Goal: Task Accomplishment & Management: Manage account settings

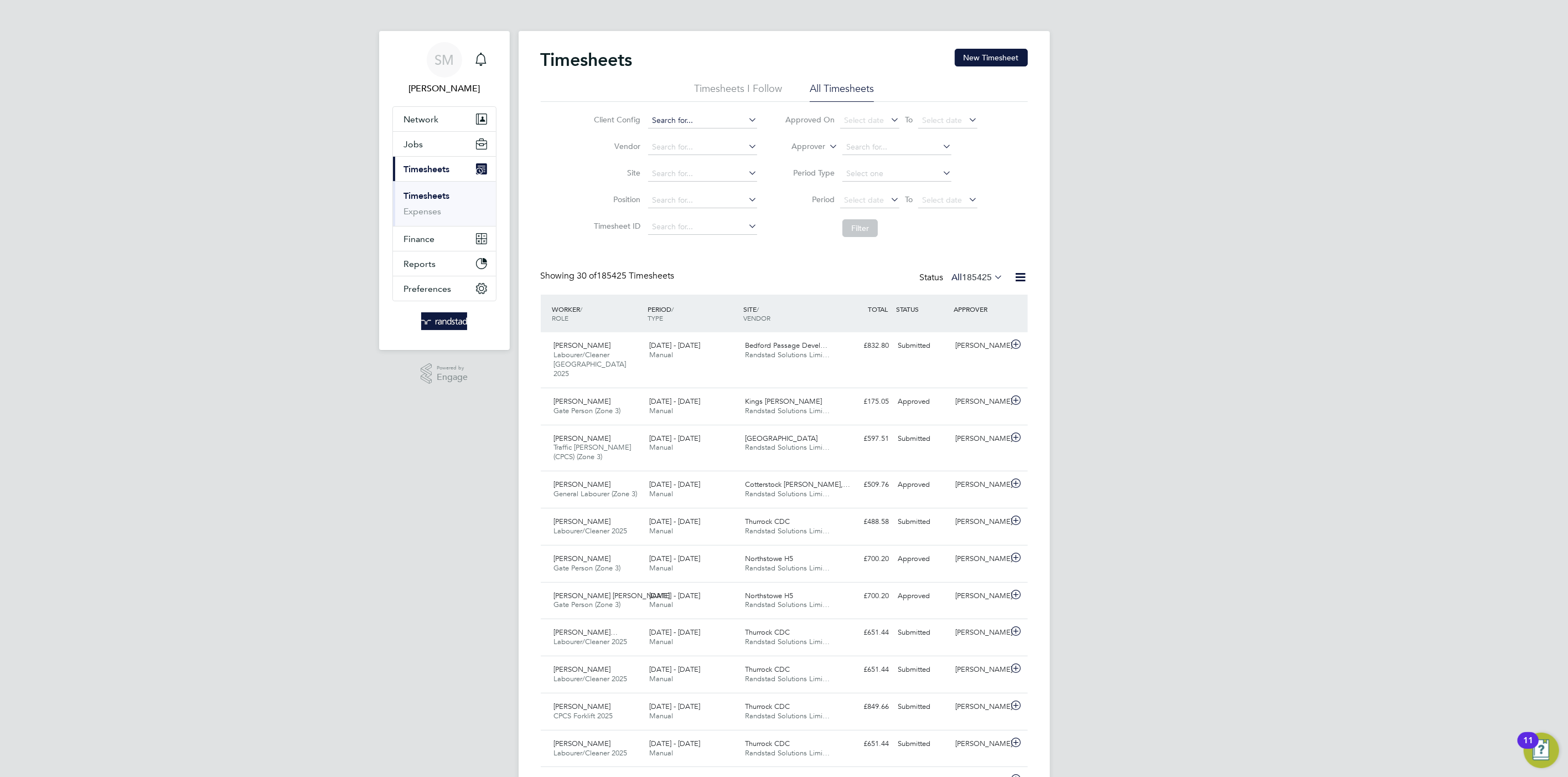
click at [701, 113] on li "Client Config" at bounding box center [674, 121] width 195 height 27
click at [713, 118] on input at bounding box center [703, 121] width 109 height 16
click at [719, 178] on li "BGI S - Temporary" at bounding box center [703, 180] width 110 height 15
type input "BGIS - Temporary"
click at [871, 223] on button "Filter" at bounding box center [860, 228] width 35 height 18
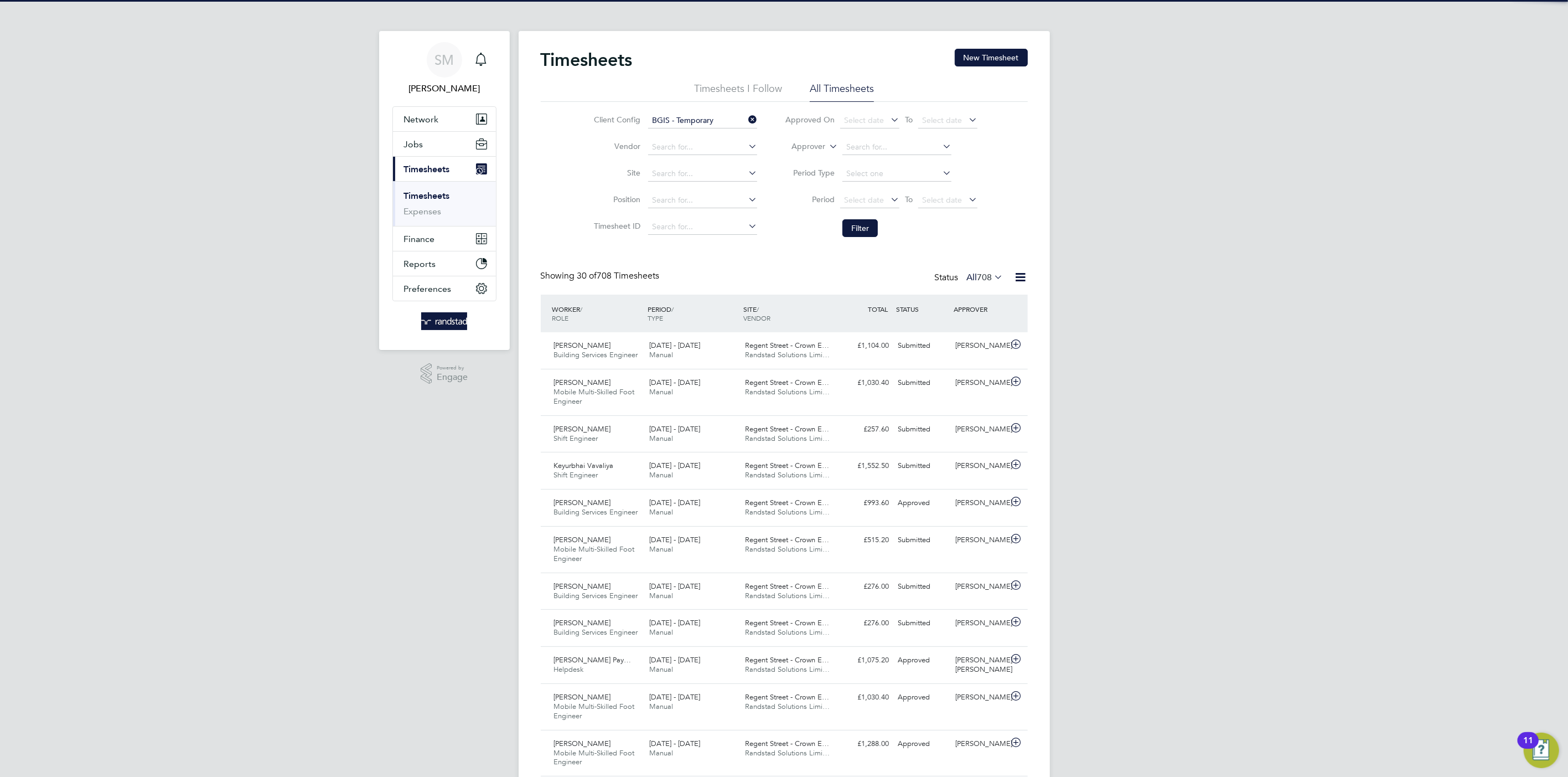
scroll to position [28, 96]
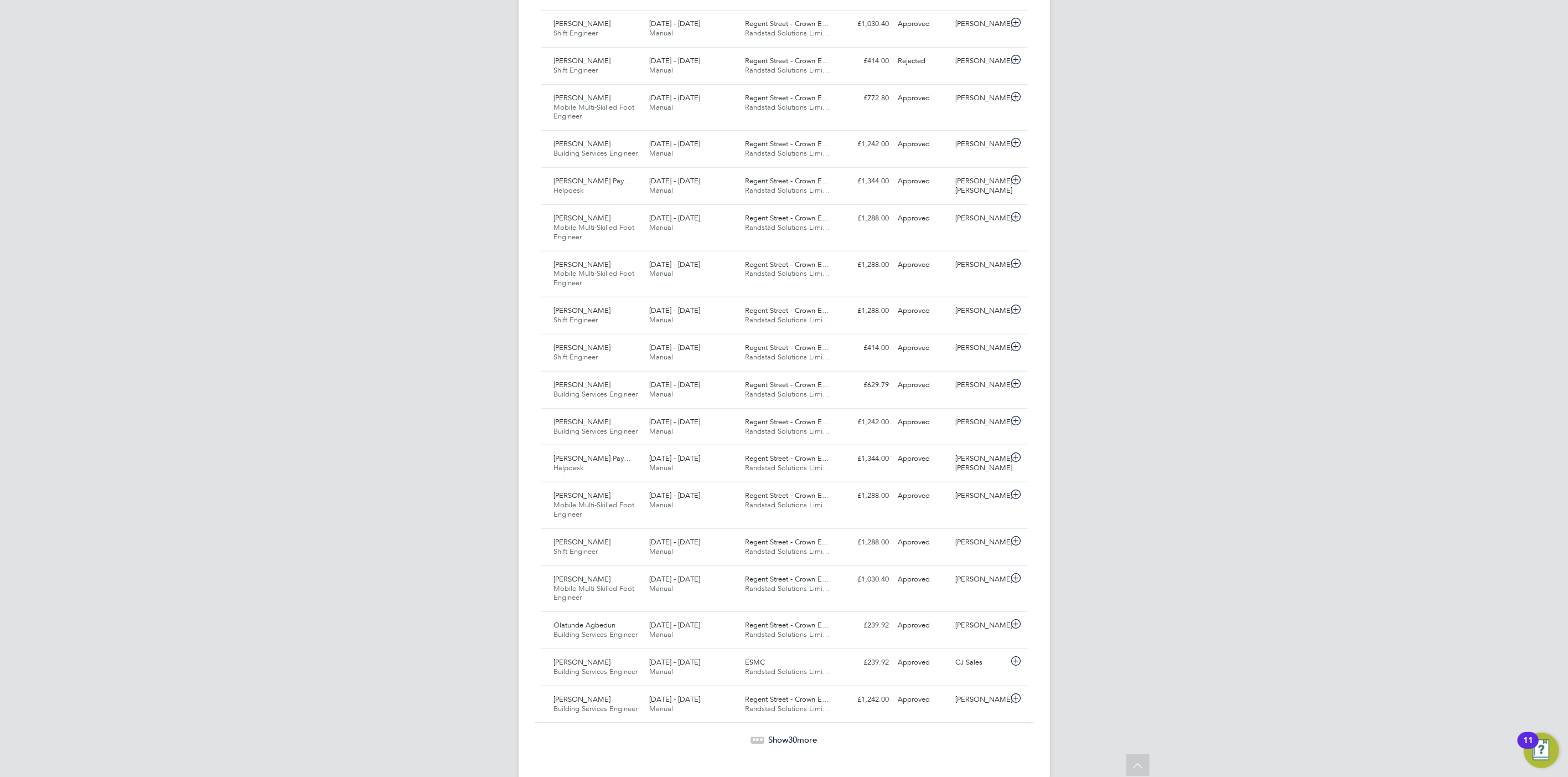
click at [769, 742] on span "Show 30 more" at bounding box center [793, 739] width 49 height 11
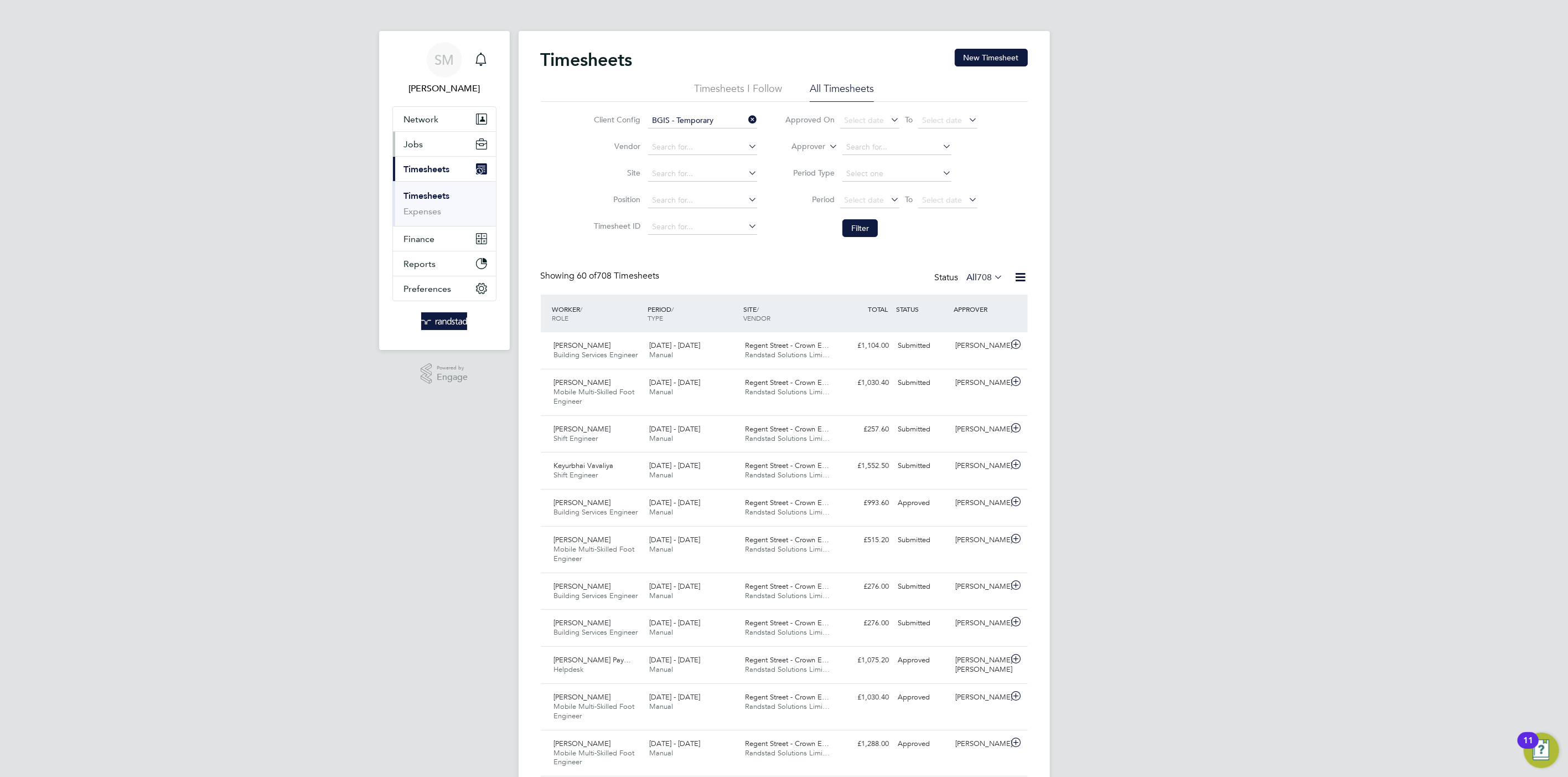
click at [440, 140] on button "Jobs" at bounding box center [444, 144] width 103 height 24
click at [438, 198] on link "Placements" at bounding box center [427, 202] width 46 height 11
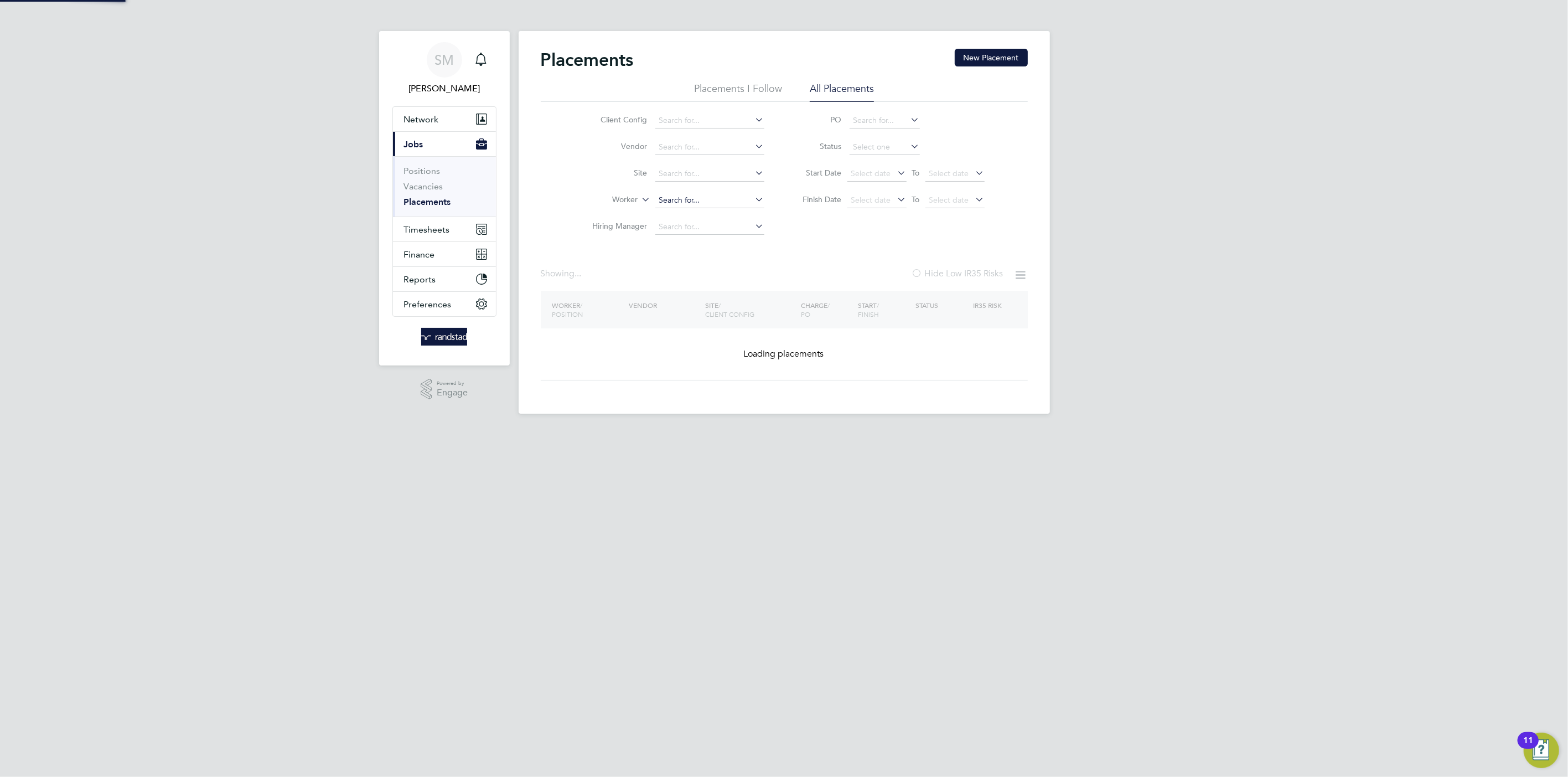
click at [675, 199] on input at bounding box center [710, 200] width 109 height 16
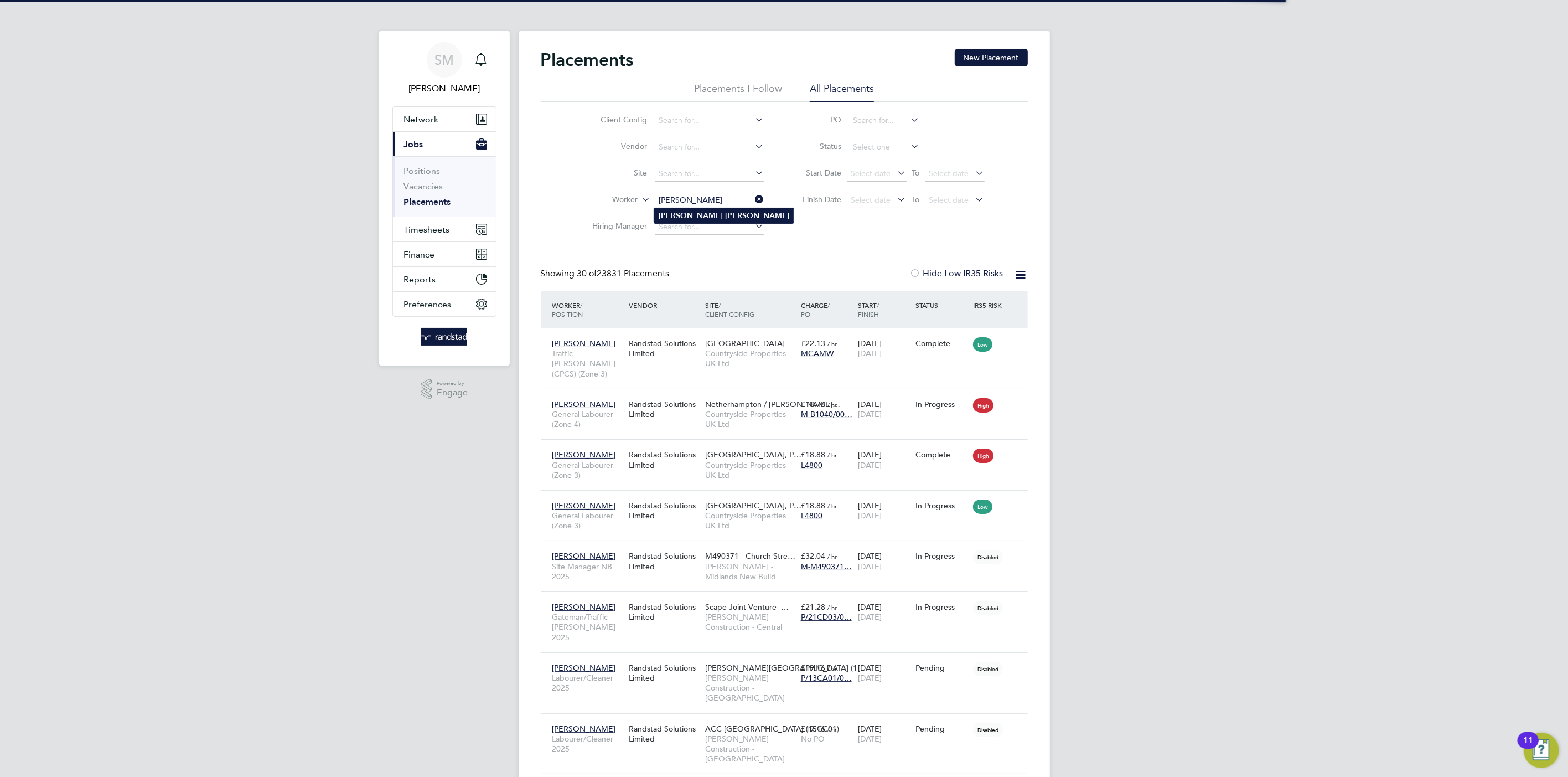
type input "[PERSON_NAME]"
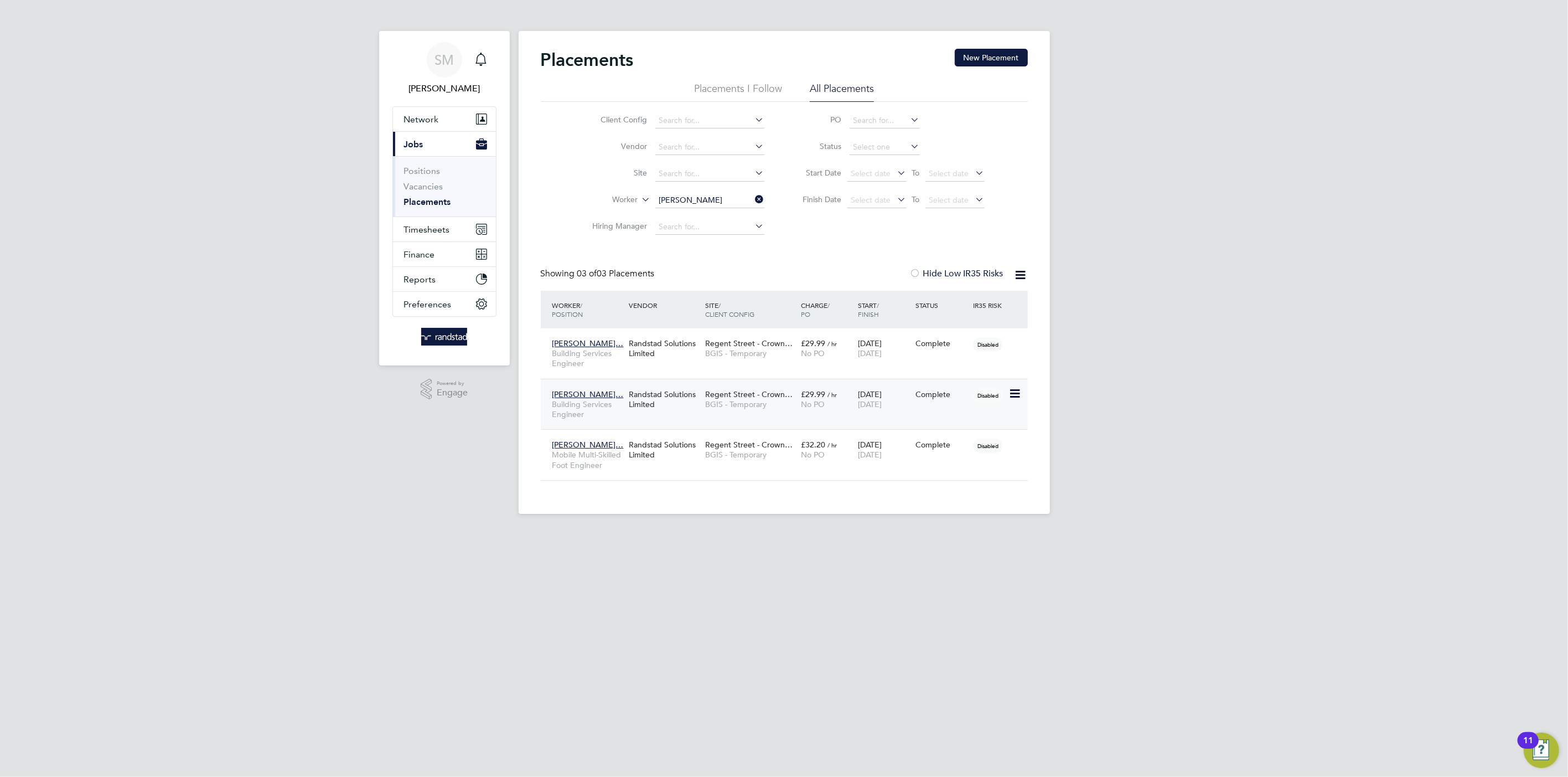
click at [779, 401] on span "BGIS - Temporary" at bounding box center [751, 404] width 91 height 10
click at [431, 228] on span "Timesheets" at bounding box center [427, 229] width 46 height 11
click at [431, 195] on link "Timesheets" at bounding box center [427, 195] width 46 height 11
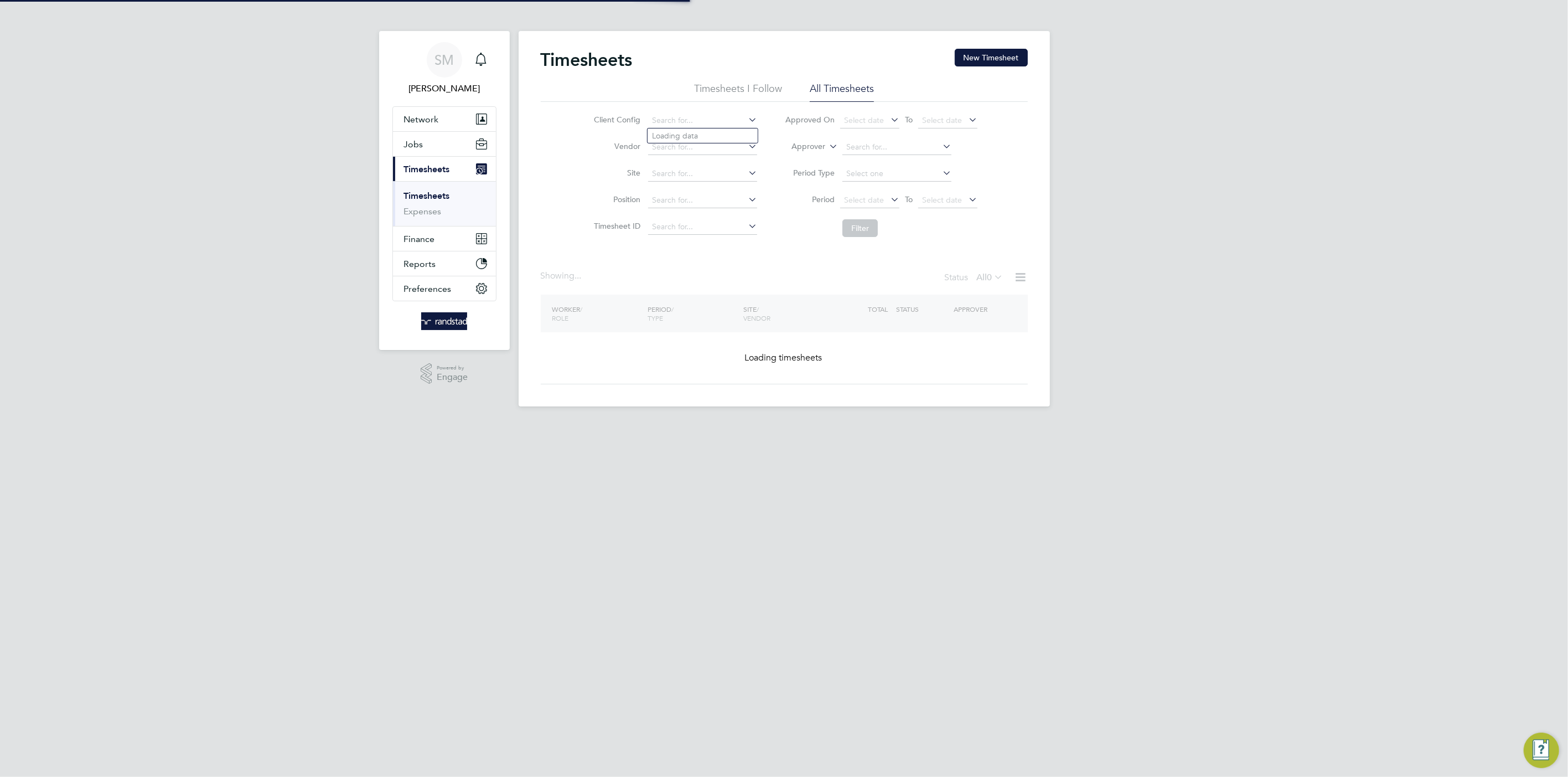
click at [692, 122] on input at bounding box center [703, 121] width 109 height 16
type input "v"
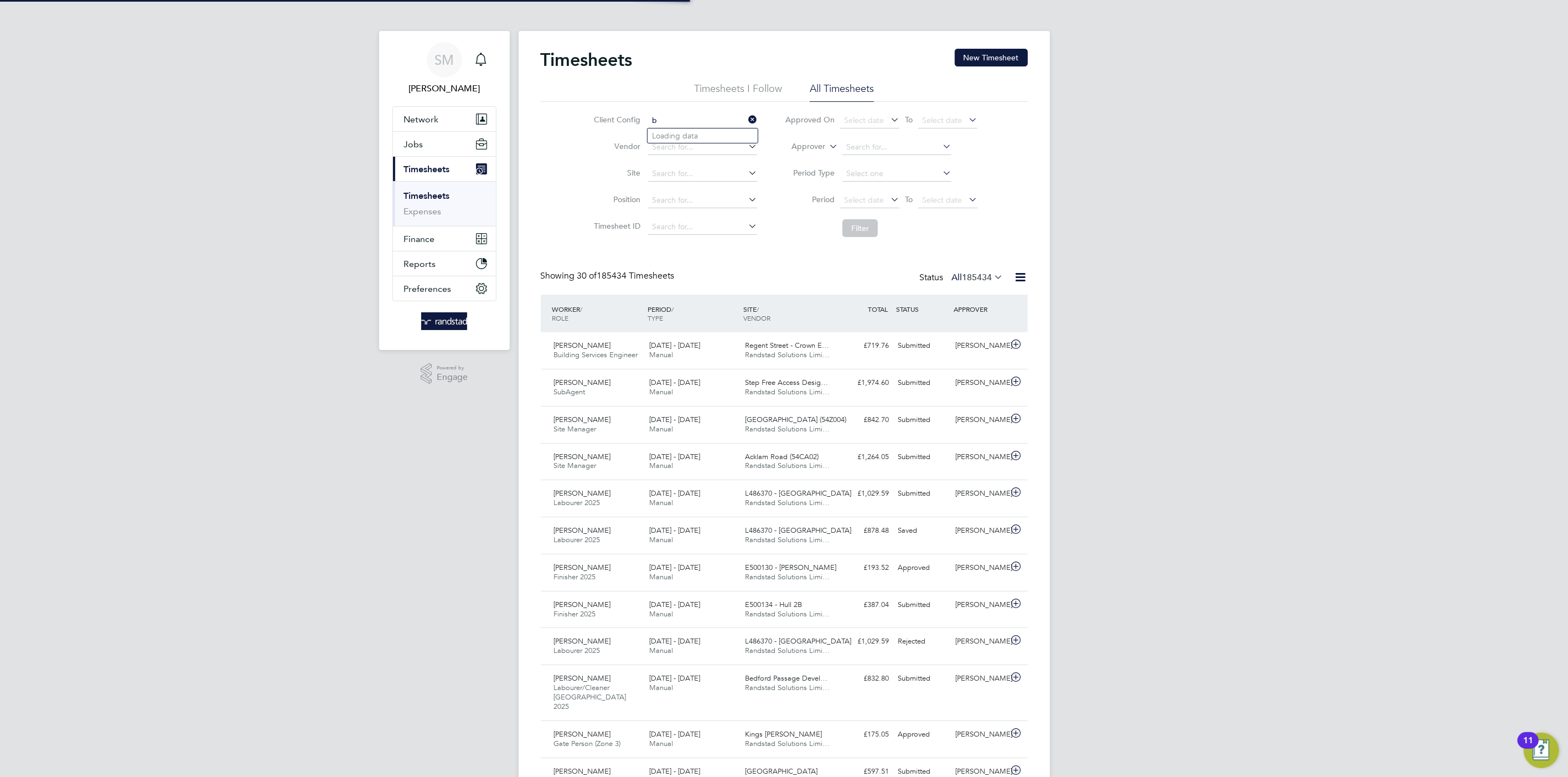
scroll to position [28, 96]
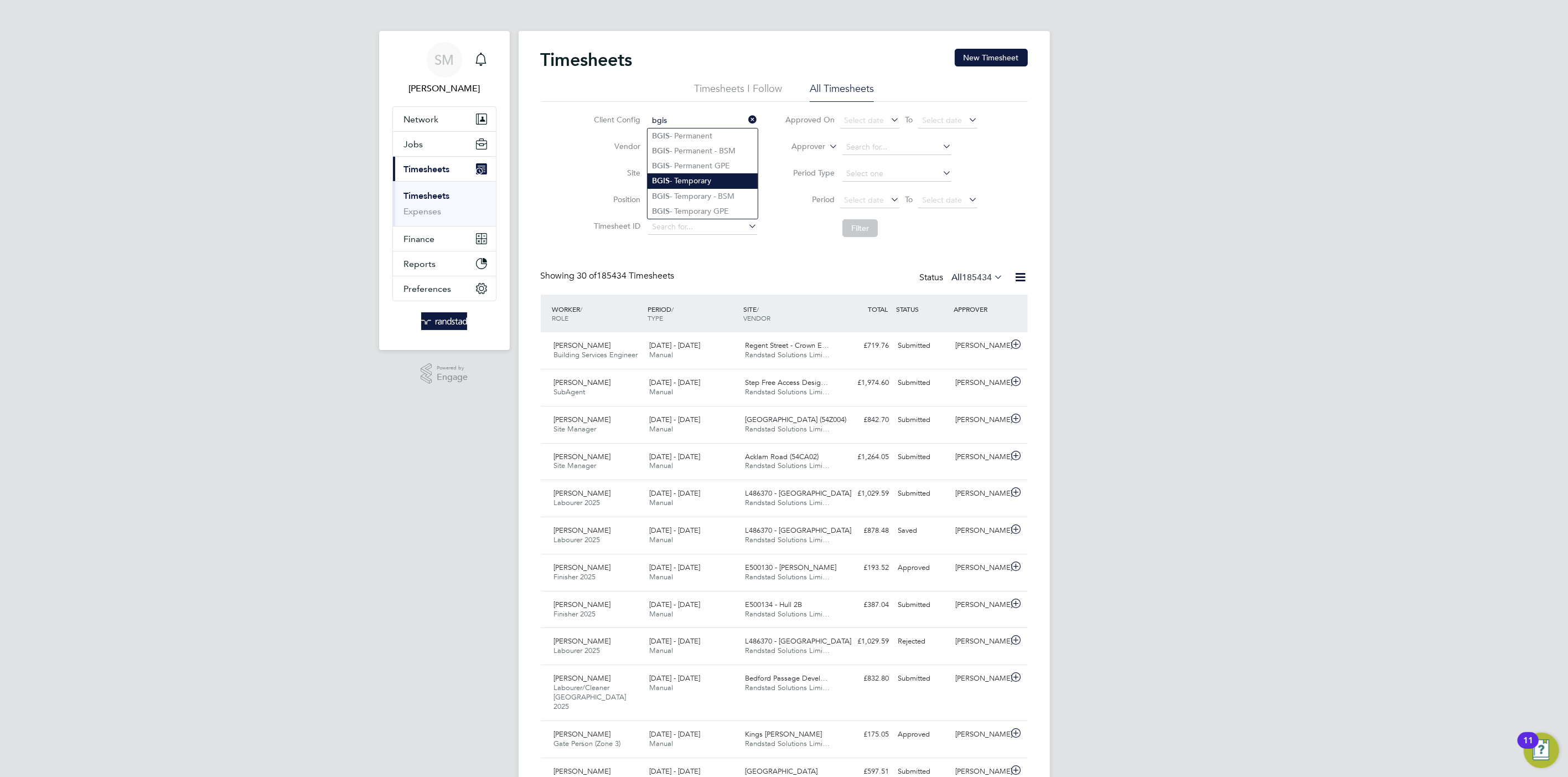
click at [701, 173] on li "BGIS - Temporary" at bounding box center [703, 180] width 110 height 15
type input "BGIS - Temporary"
click at [856, 229] on button "Filter" at bounding box center [860, 228] width 35 height 18
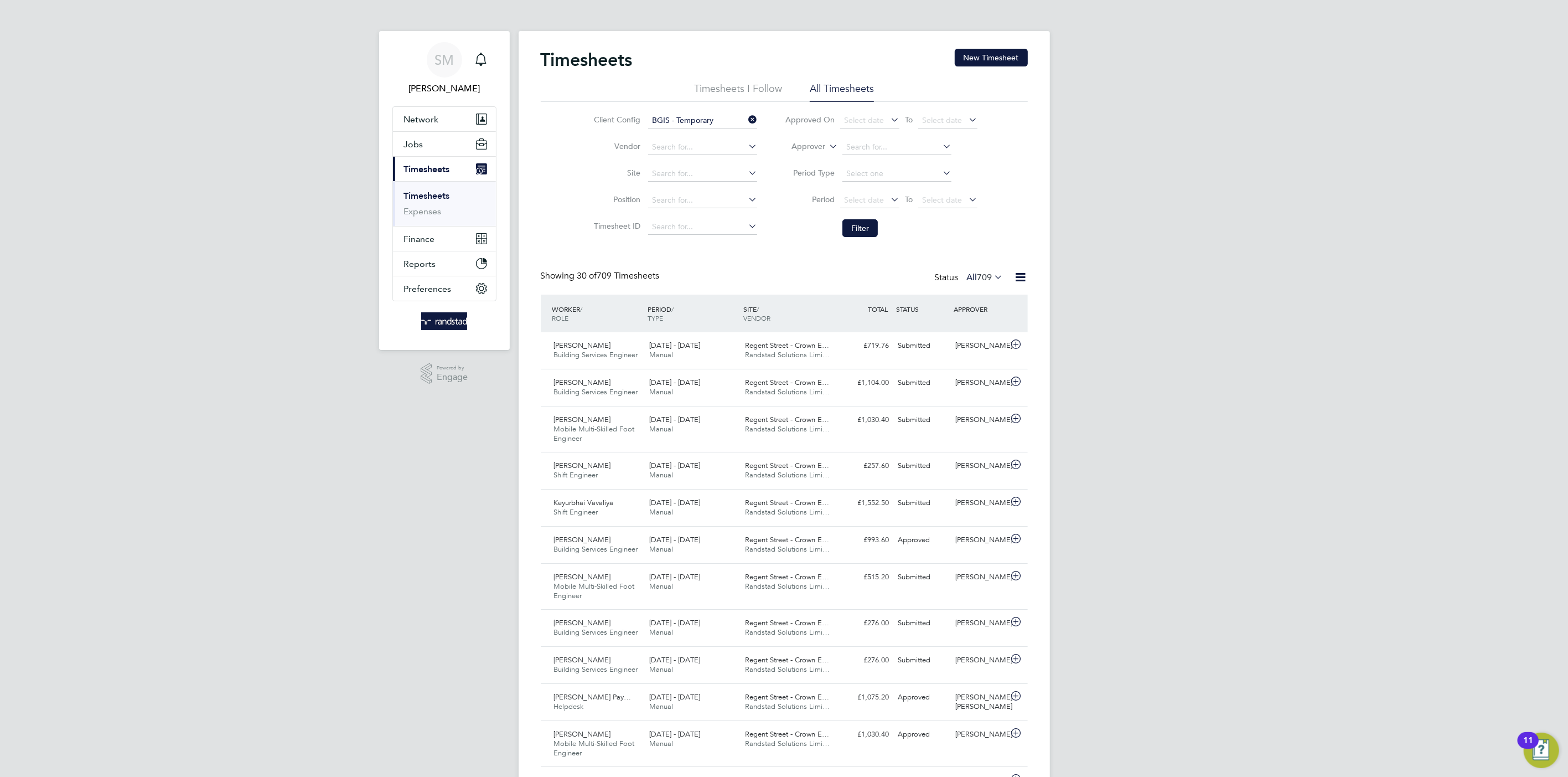
click at [809, 148] on label "Approver" at bounding box center [800, 147] width 50 height 11
click at [813, 163] on li "Worker" at bounding box center [798, 159] width 54 height 14
click at [867, 145] on input at bounding box center [897, 147] width 109 height 16
type input "[PERSON_NAME]"
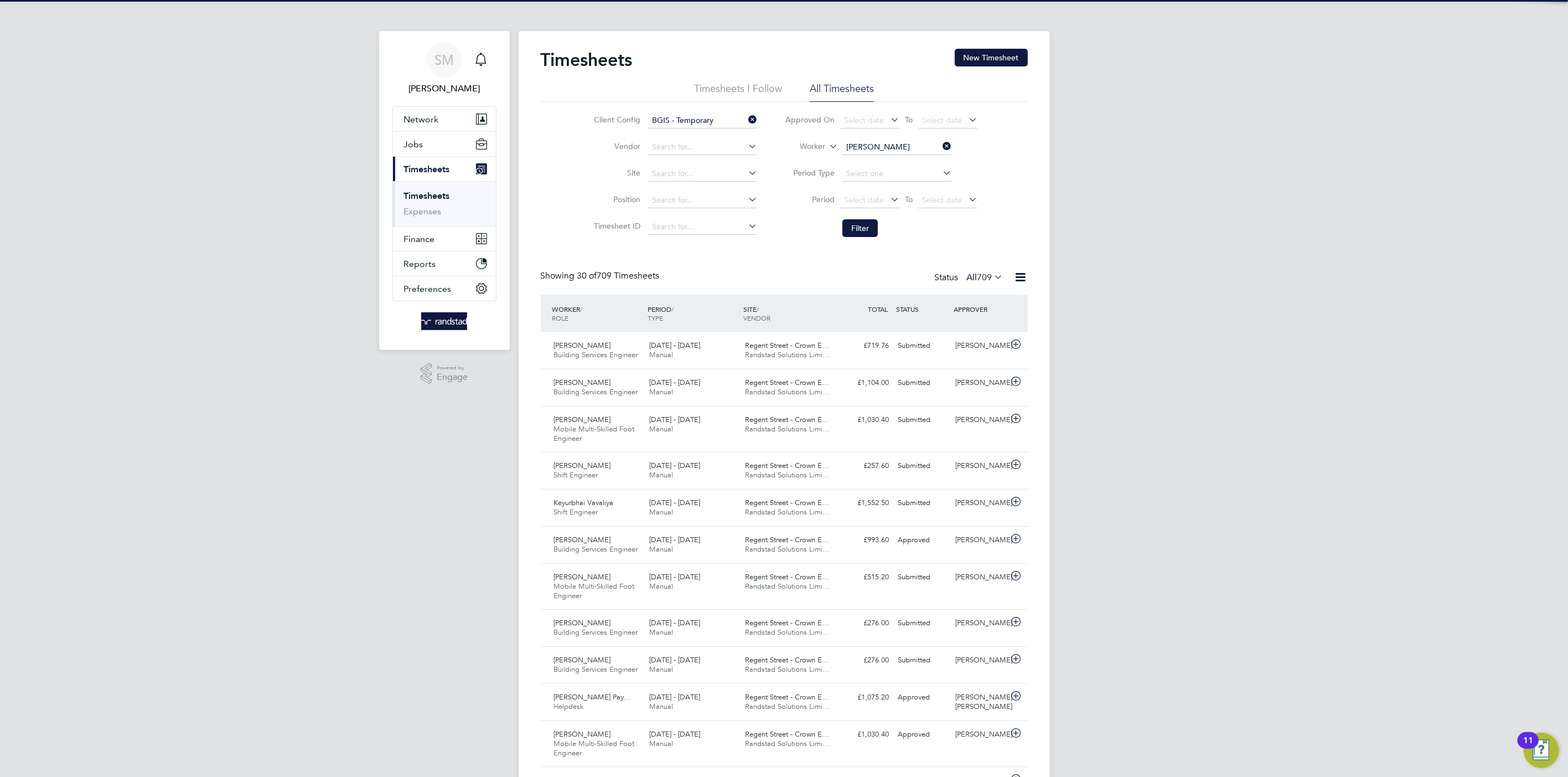
click at [909, 154] on ul "[PERSON_NAME] impong" at bounding box center [897, 162] width 111 height 16
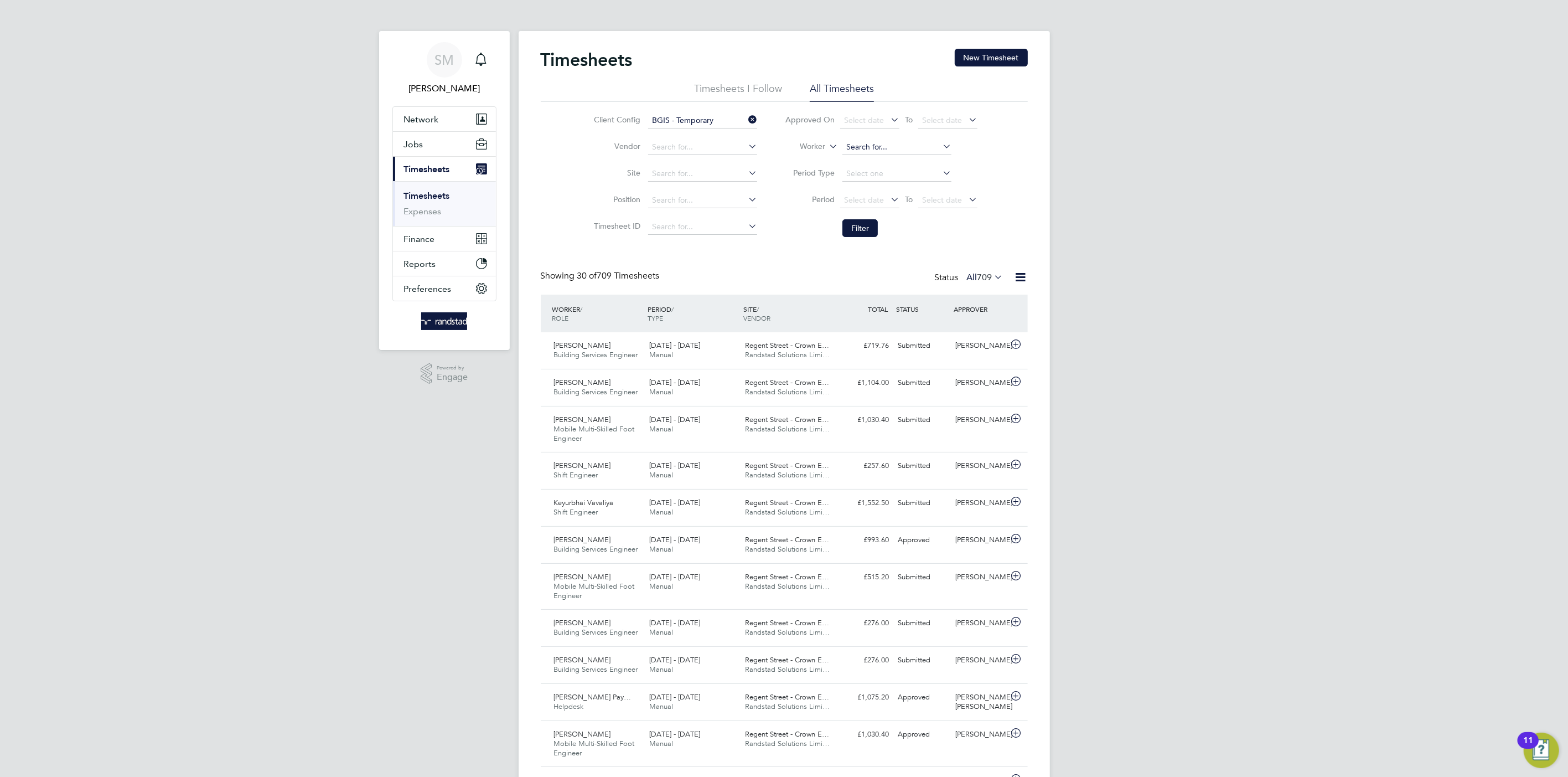
click at [897, 151] on input at bounding box center [897, 147] width 109 height 16
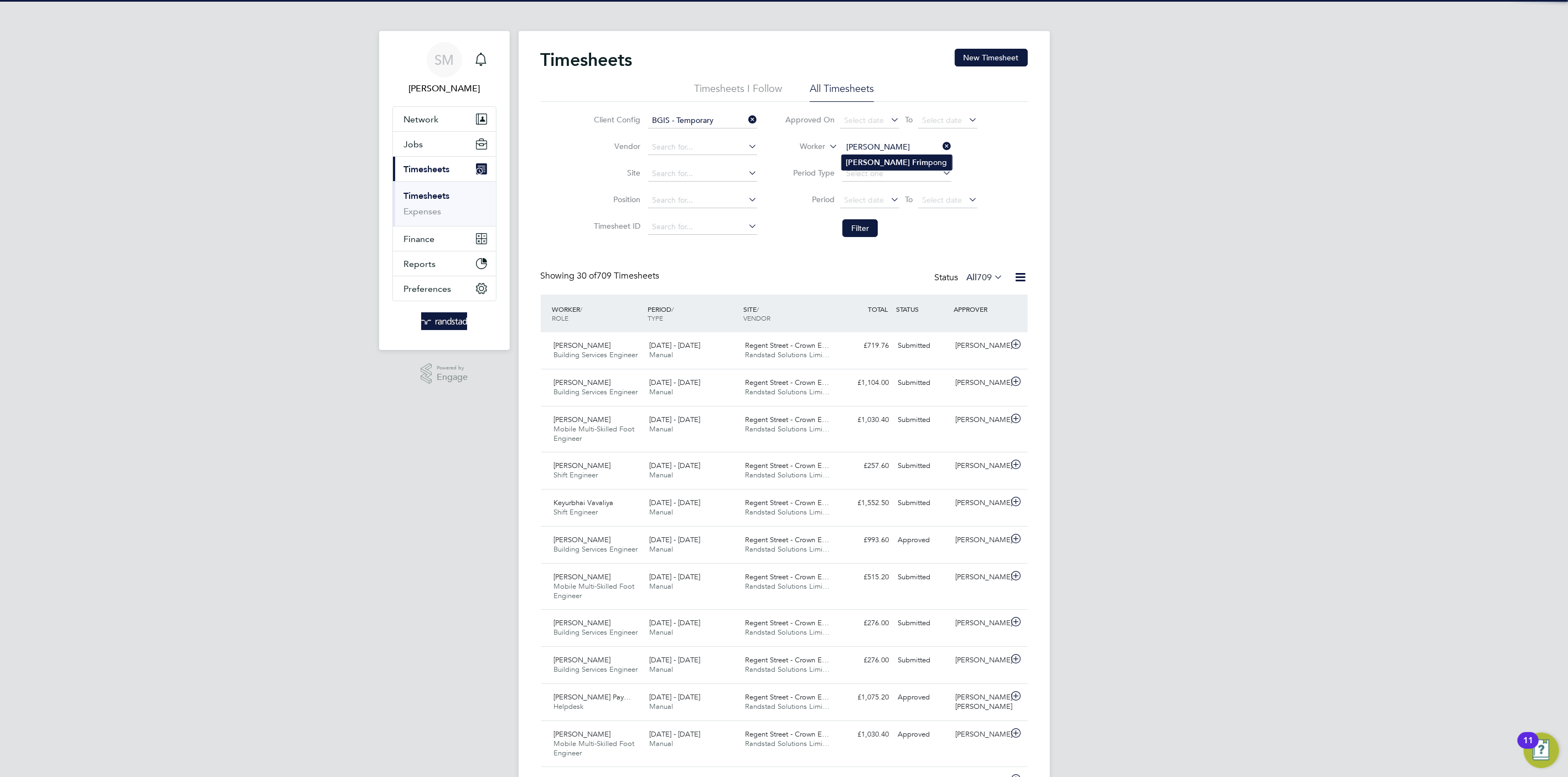
click at [887, 156] on li "[PERSON_NAME]" at bounding box center [897, 162] width 110 height 15
type input "[PERSON_NAME]"
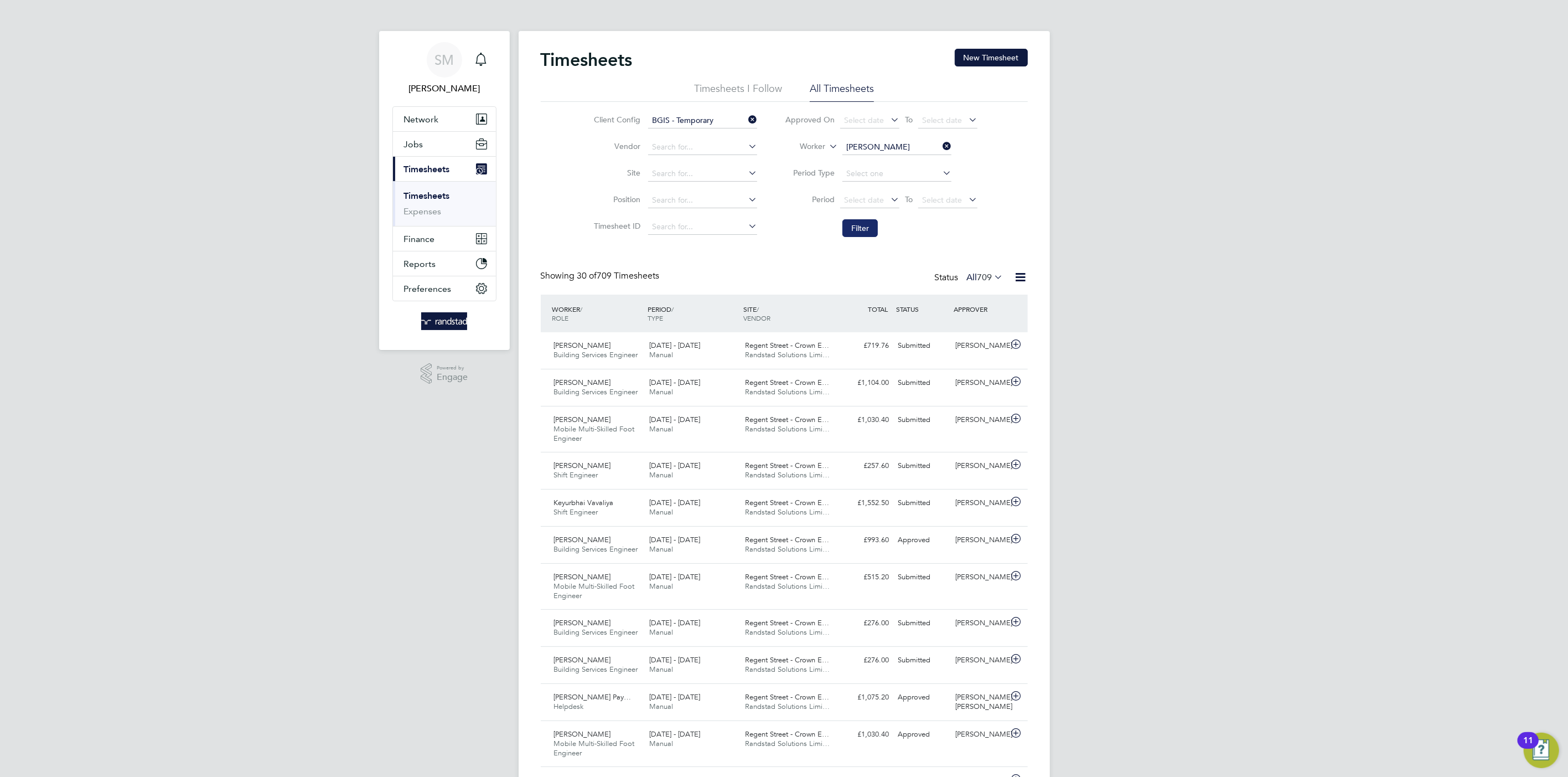
click at [870, 220] on button "Filter" at bounding box center [860, 228] width 35 height 18
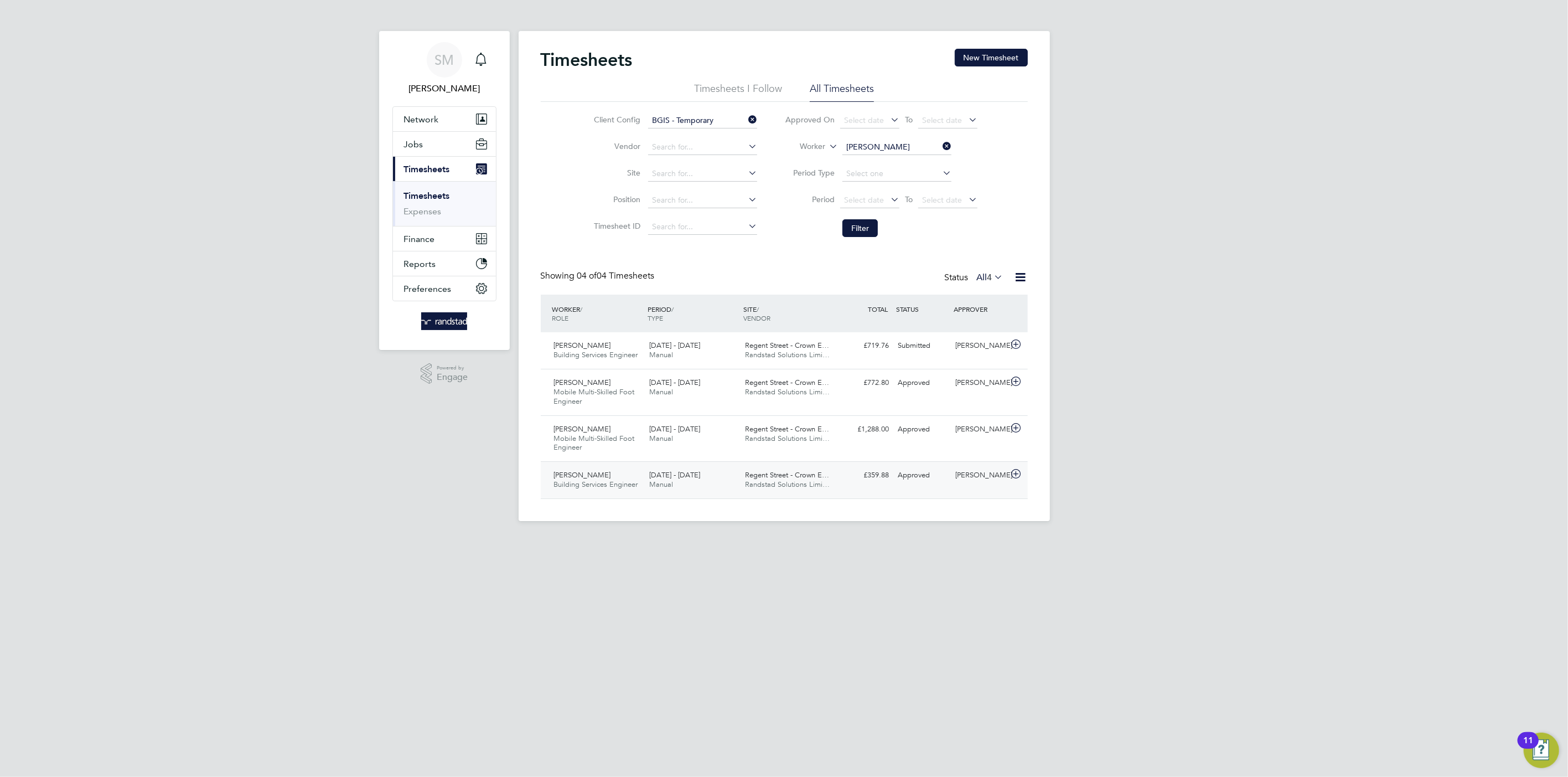
click at [845, 481] on div "£359.88 Approved" at bounding box center [865, 476] width 57 height 18
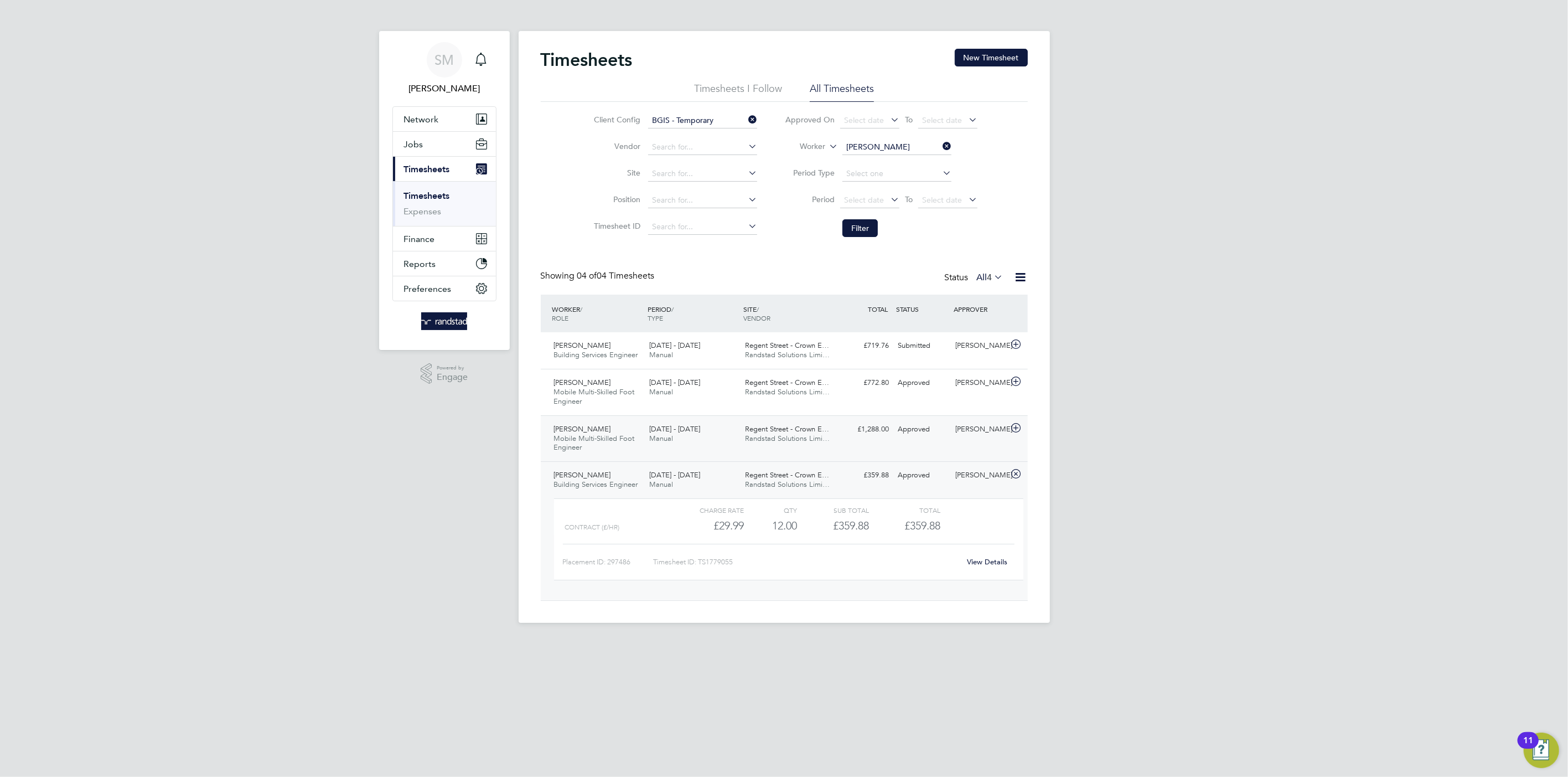
click at [838, 437] on div "£1,288.00 Approved" at bounding box center [865, 430] width 57 height 18
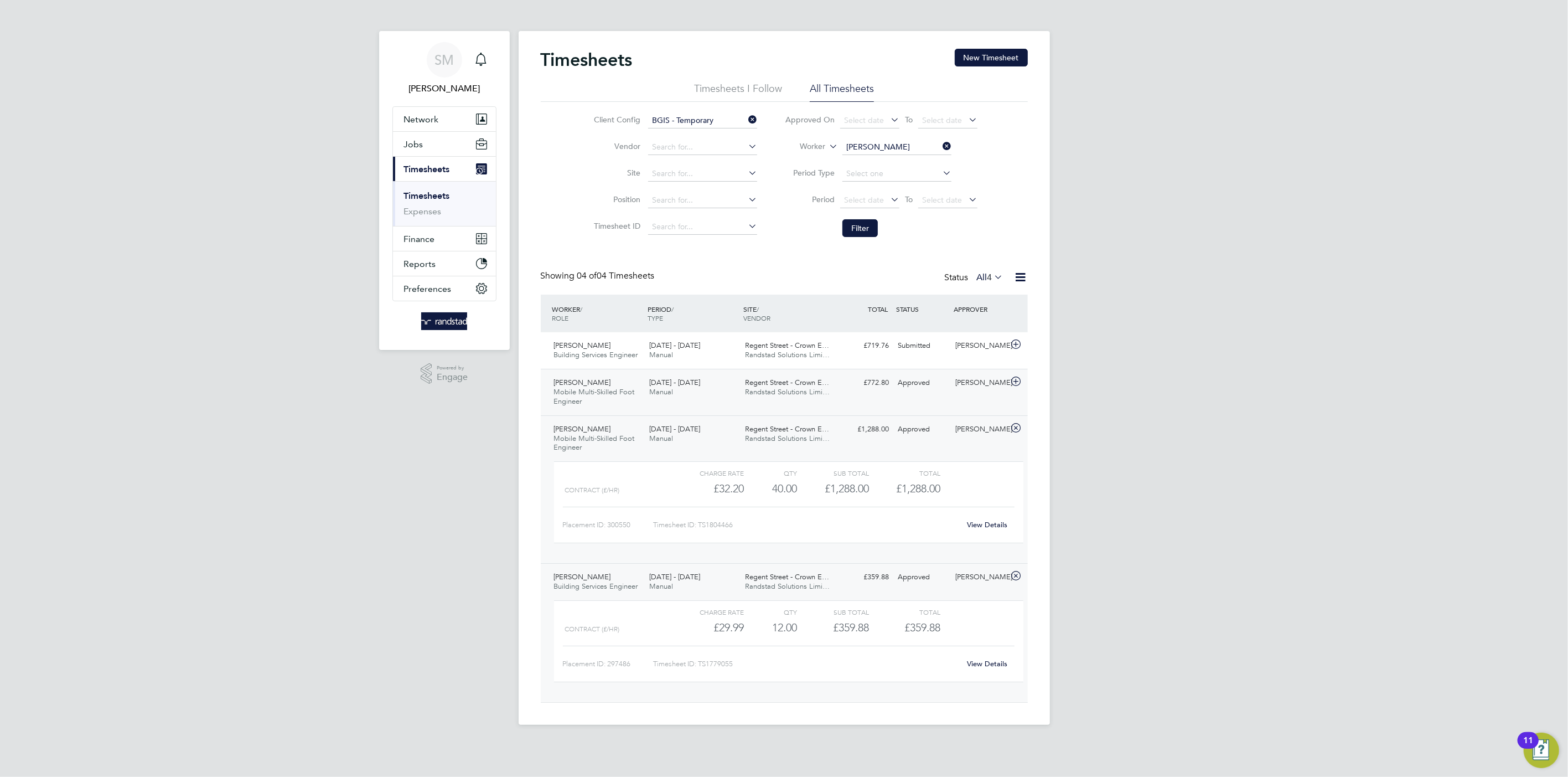
click at [826, 395] on span "Randstad Solutions Limi…" at bounding box center [788, 391] width 85 height 9
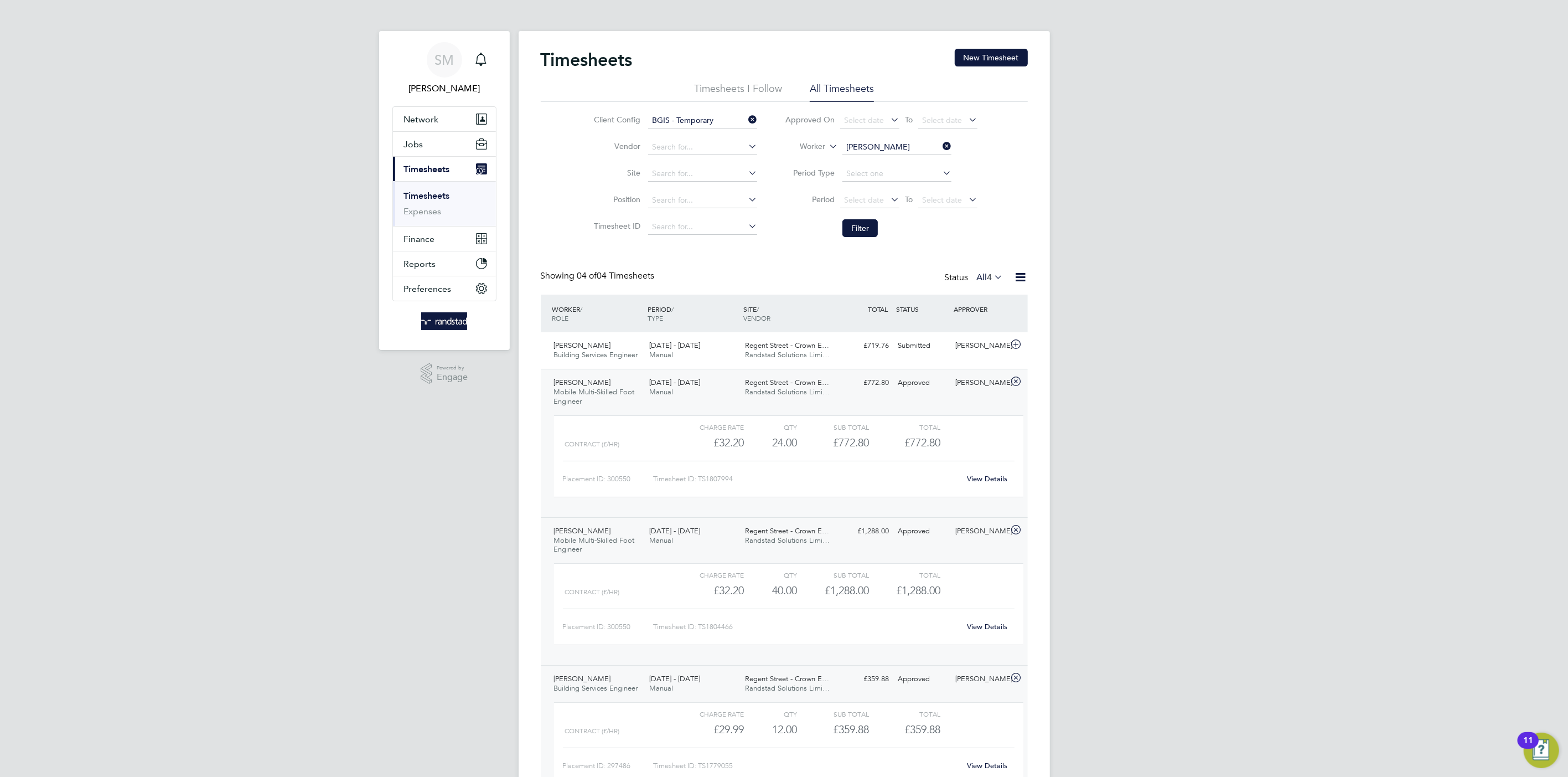
click at [974, 626] on link "View Details" at bounding box center [987, 626] width 40 height 9
click at [790, 384] on span "Regent Street - Crown E…" at bounding box center [787, 382] width 84 height 9
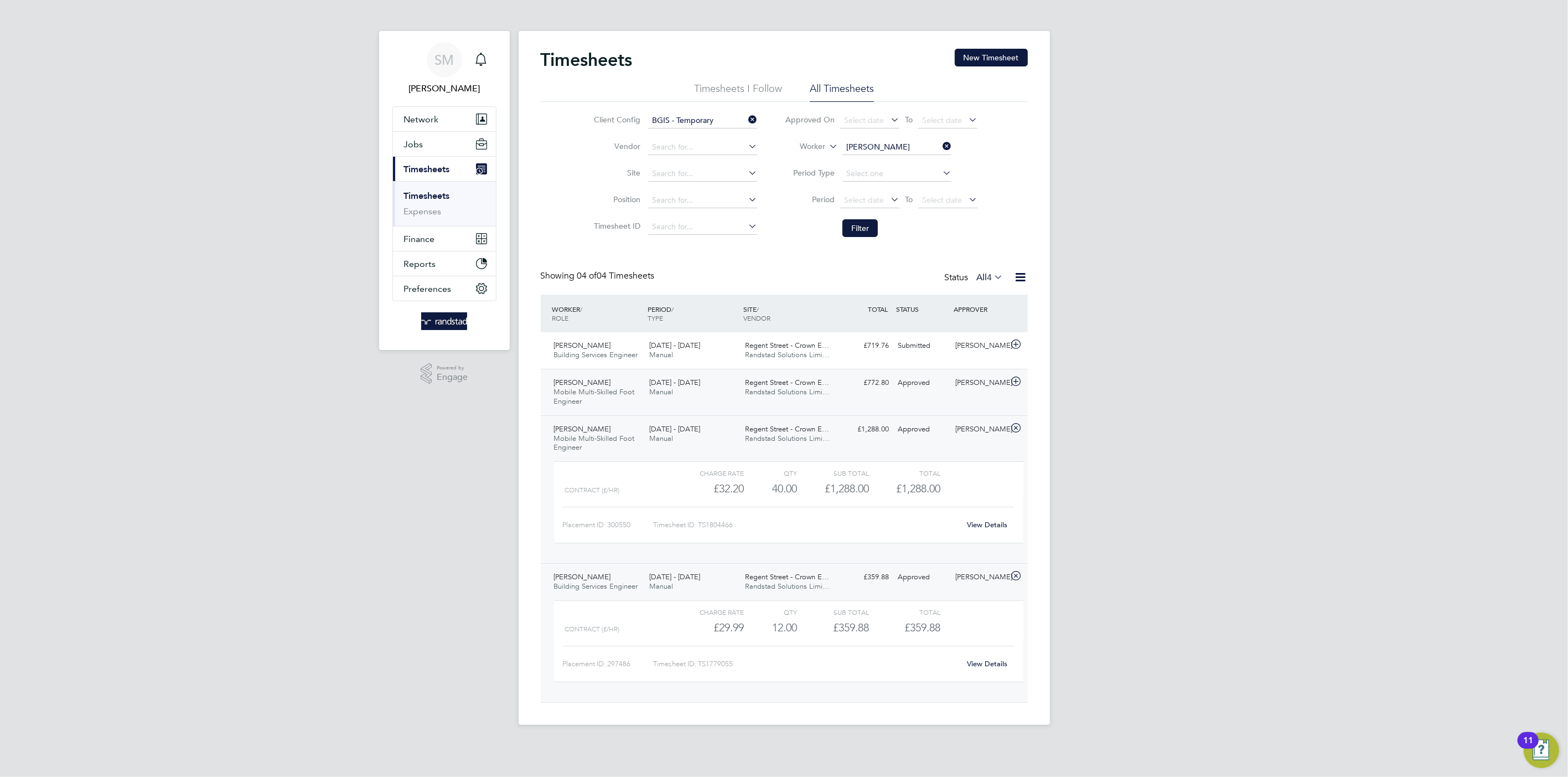
click at [804, 386] on span "Regent Street - Crown E…" at bounding box center [787, 382] width 84 height 9
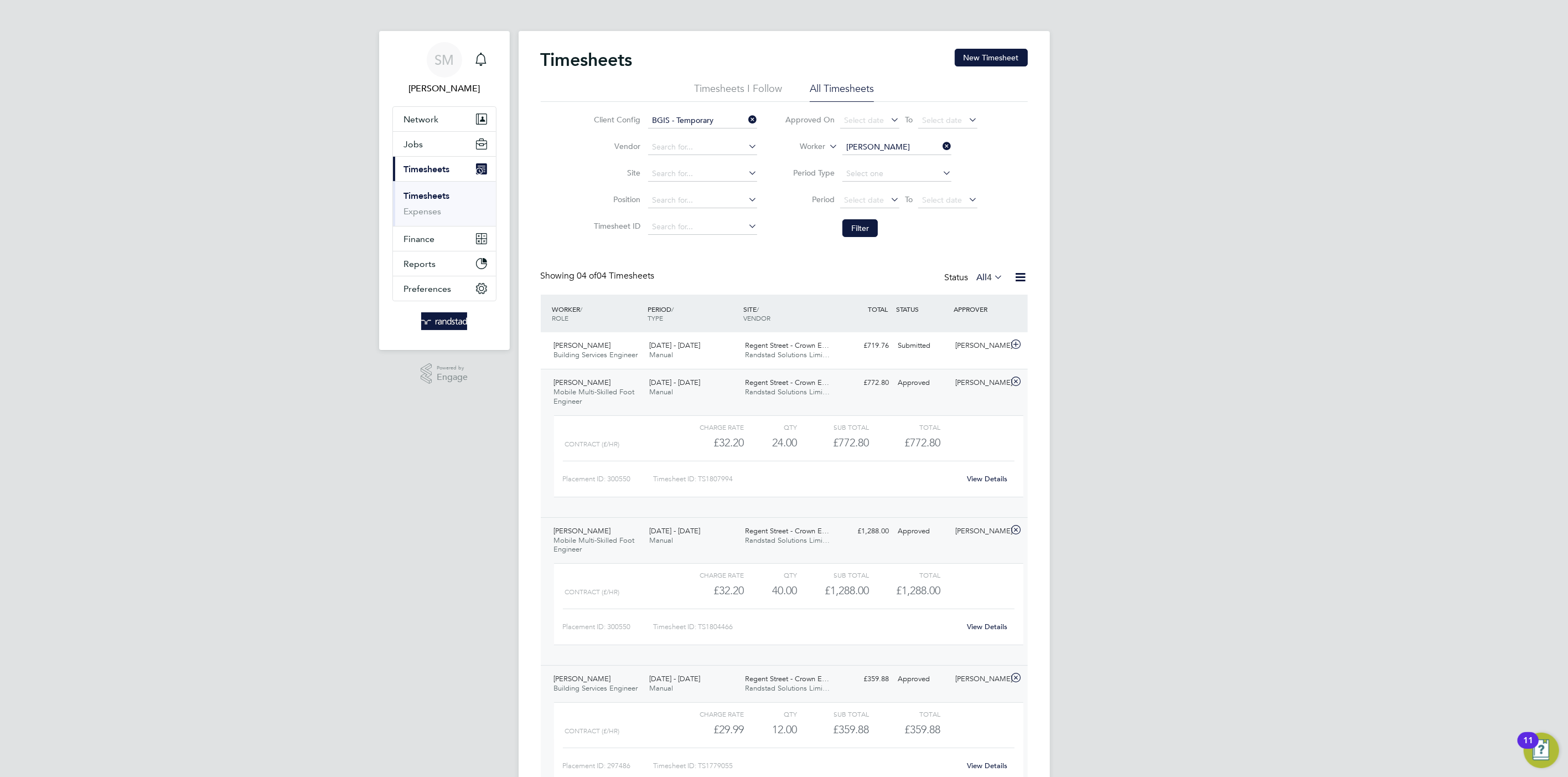
click at [980, 476] on link "View Details" at bounding box center [987, 478] width 40 height 9
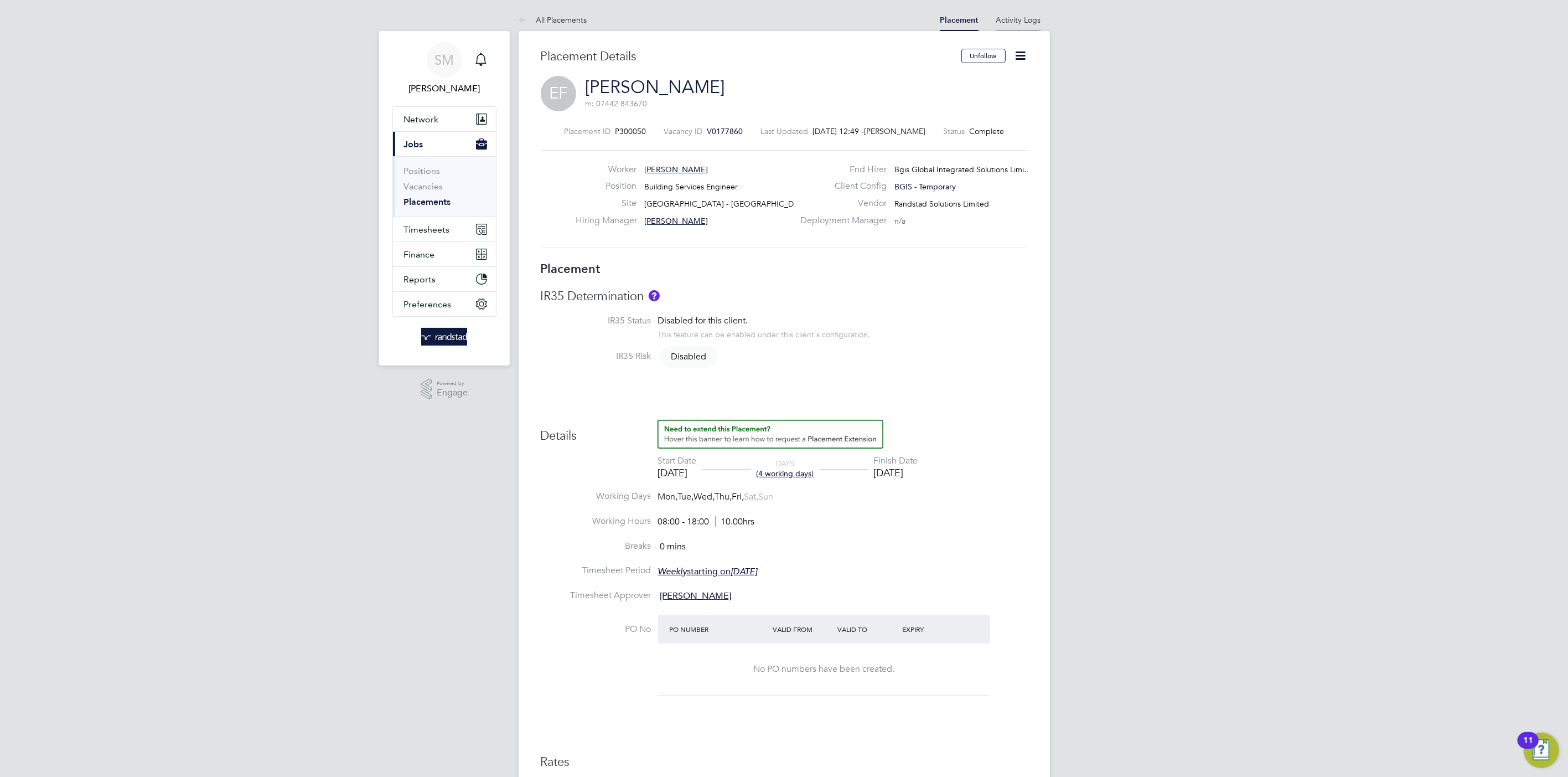
click at [1021, 25] on li "Activity Logs" at bounding box center [1018, 20] width 45 height 22
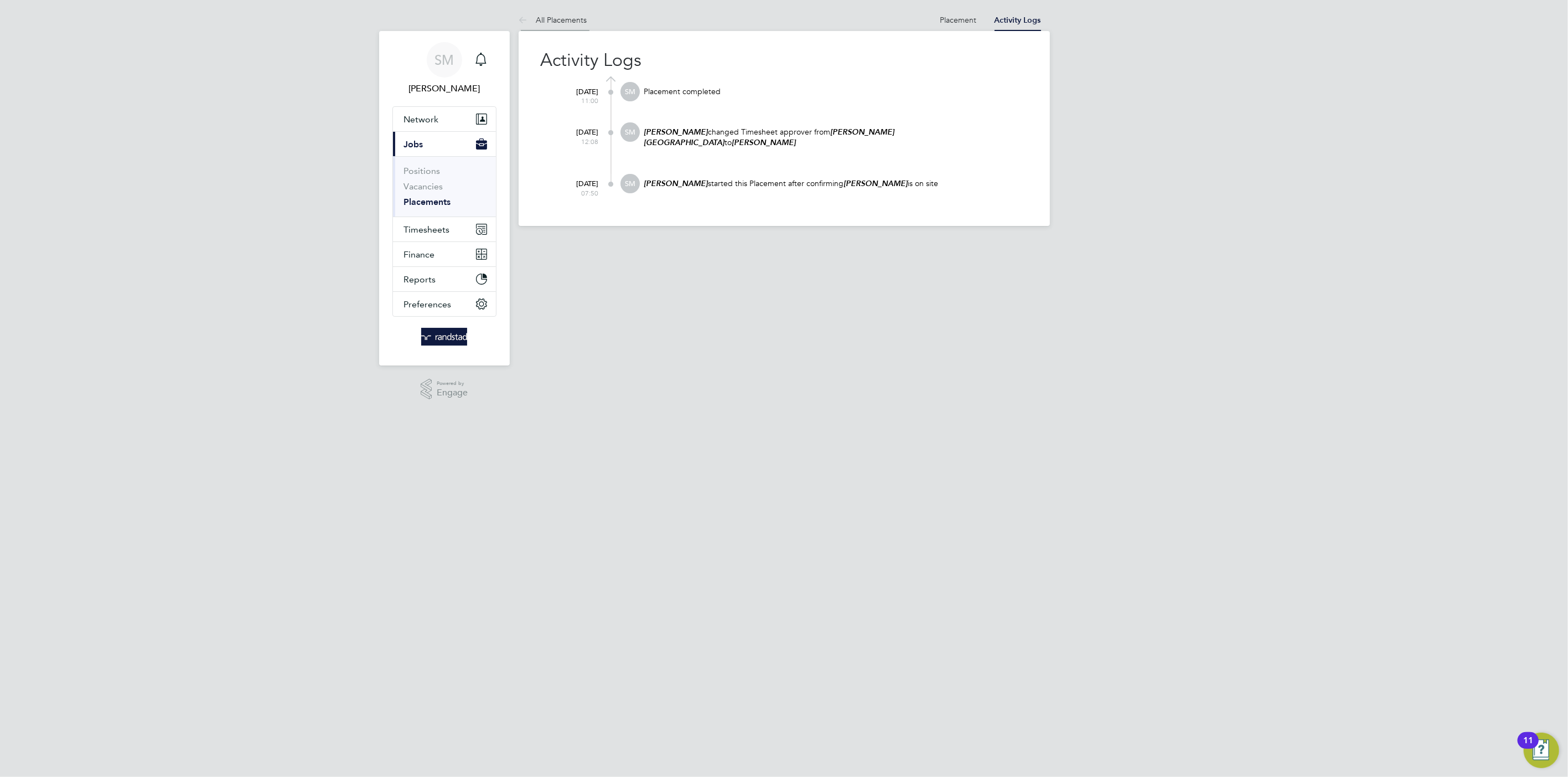
click at [558, 15] on link "All Placements" at bounding box center [553, 20] width 69 height 10
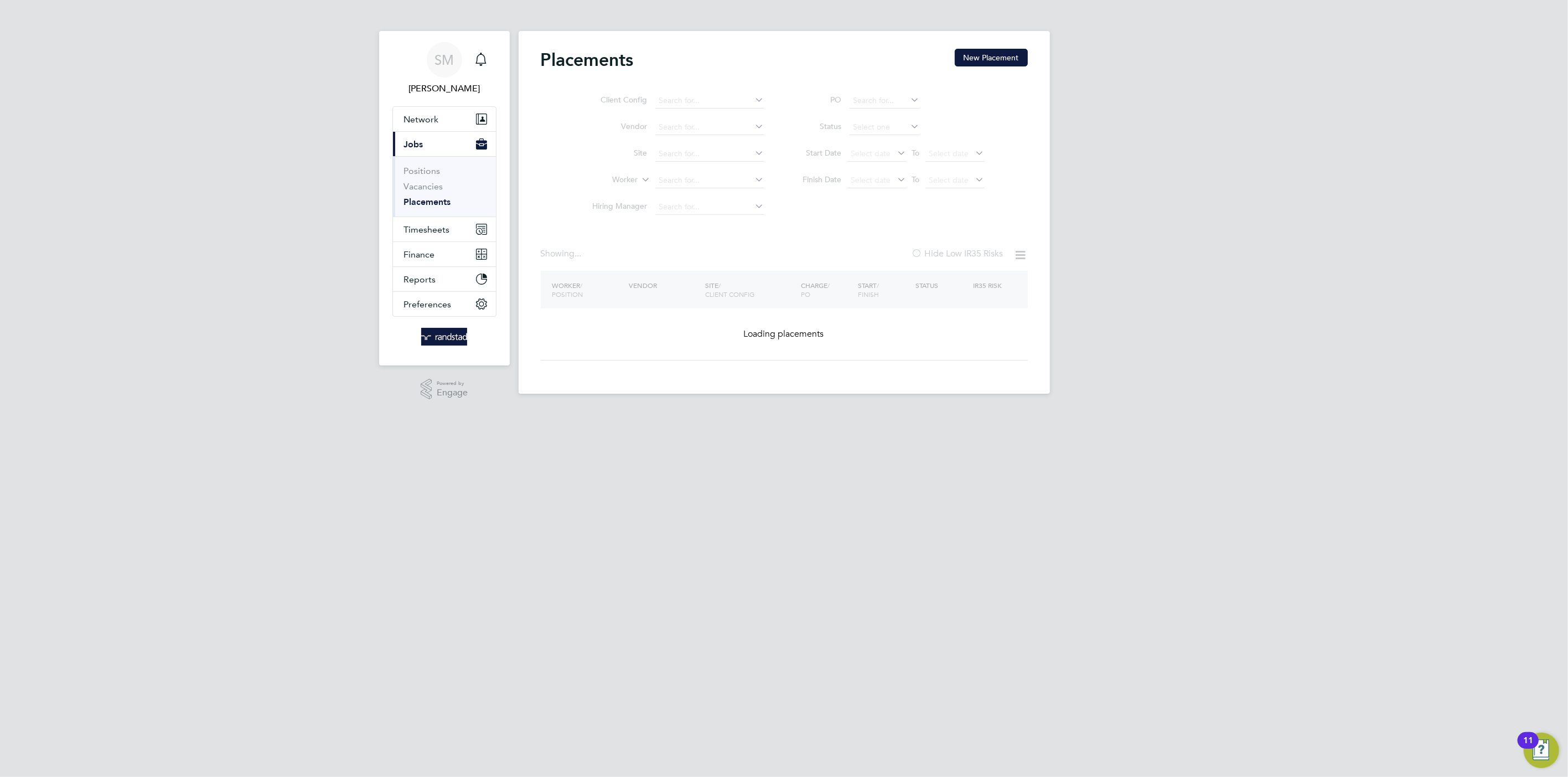
click at [708, 103] on ul "Client Config Vendor Site Worker Hiring Manager" at bounding box center [674, 154] width 208 height 133
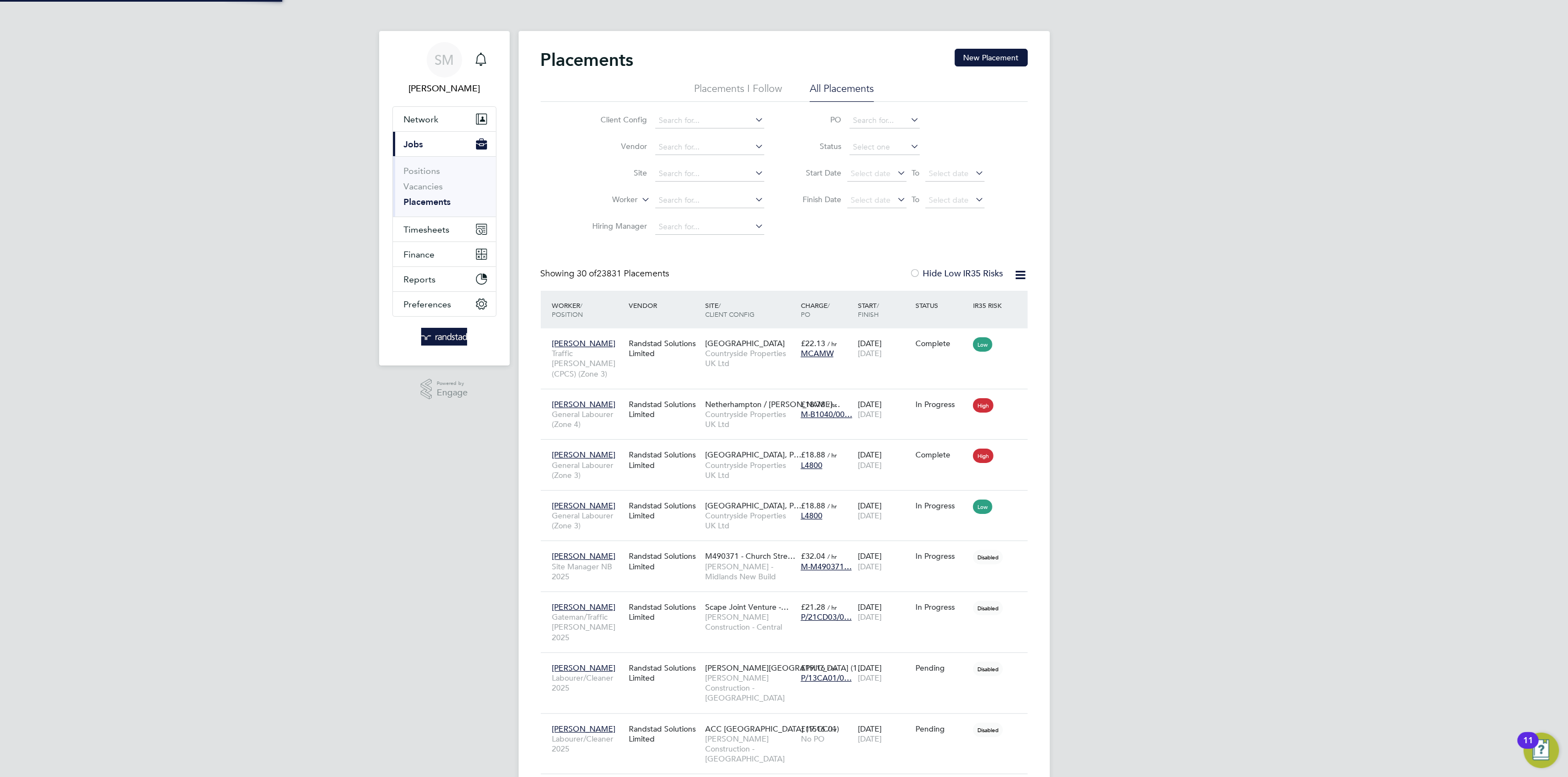
click at [708, 103] on div "Client Config Vendor Site Worker Hiring Manager PO Status Start Date Select dat…" at bounding box center [784, 171] width 487 height 139
click at [719, 118] on input at bounding box center [710, 121] width 109 height 16
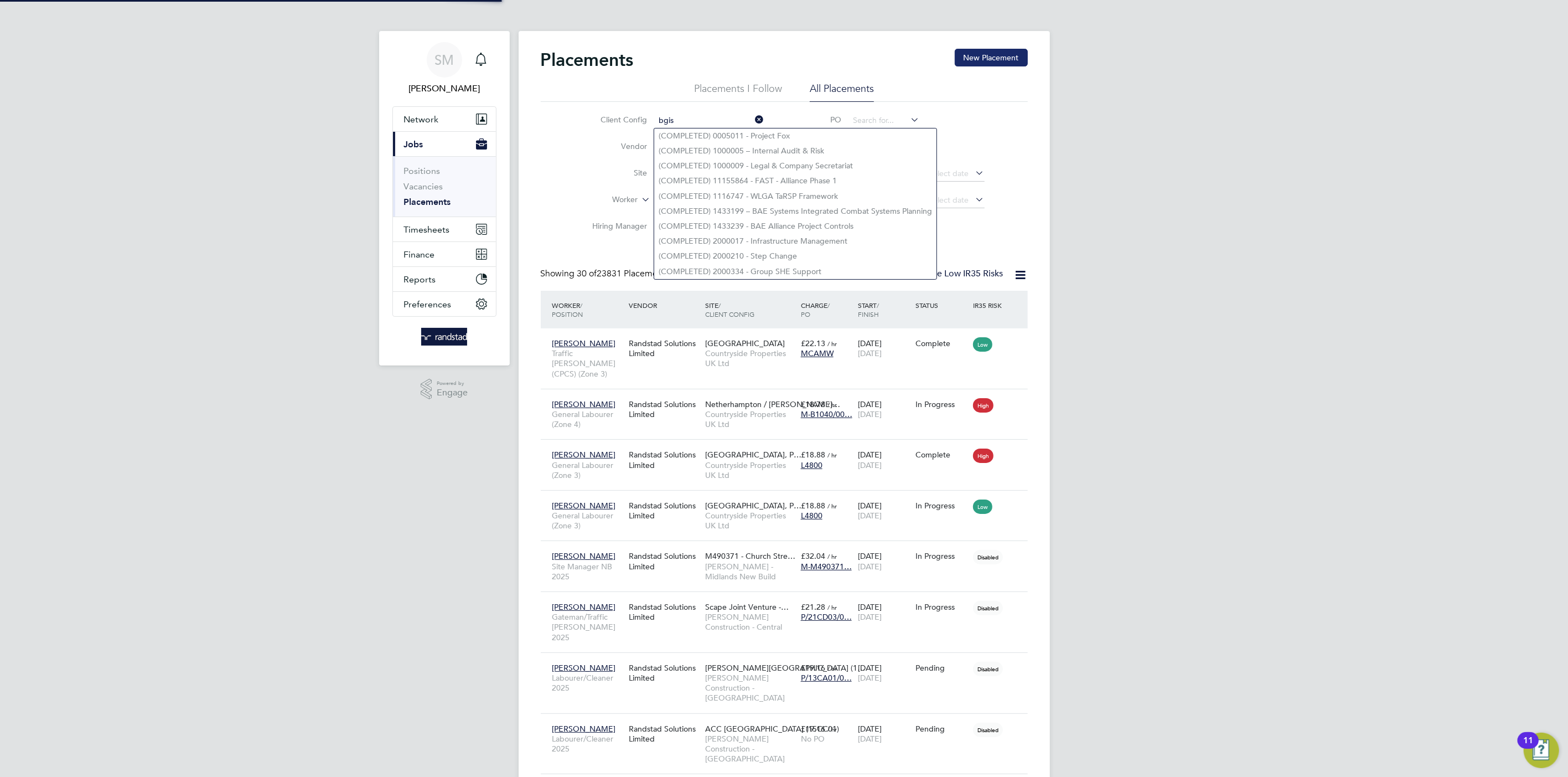
type input "bgis"
click at [1011, 52] on button "New Placement" at bounding box center [991, 57] width 73 height 18
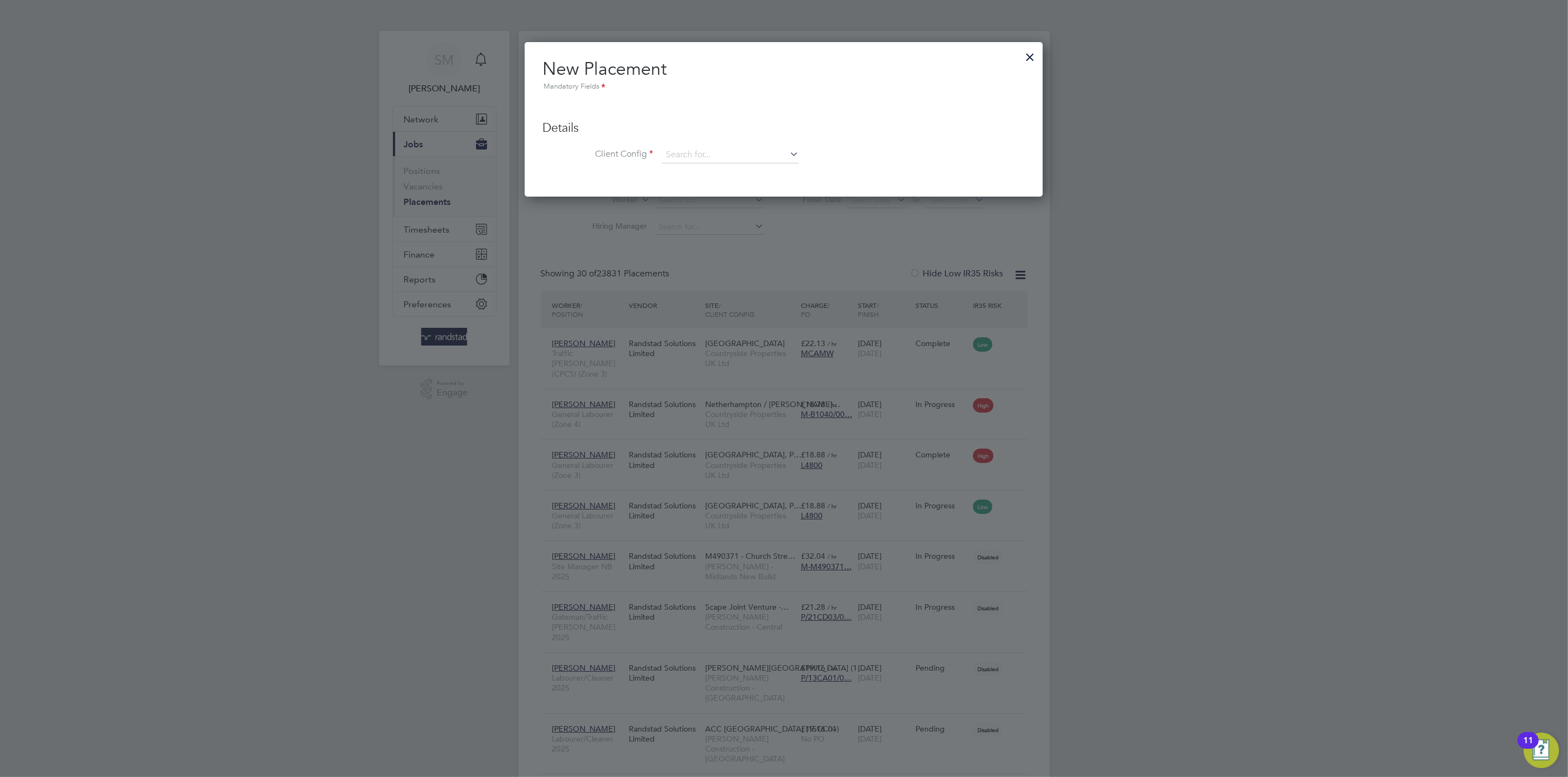
click at [1034, 50] on div at bounding box center [1030, 54] width 20 height 20
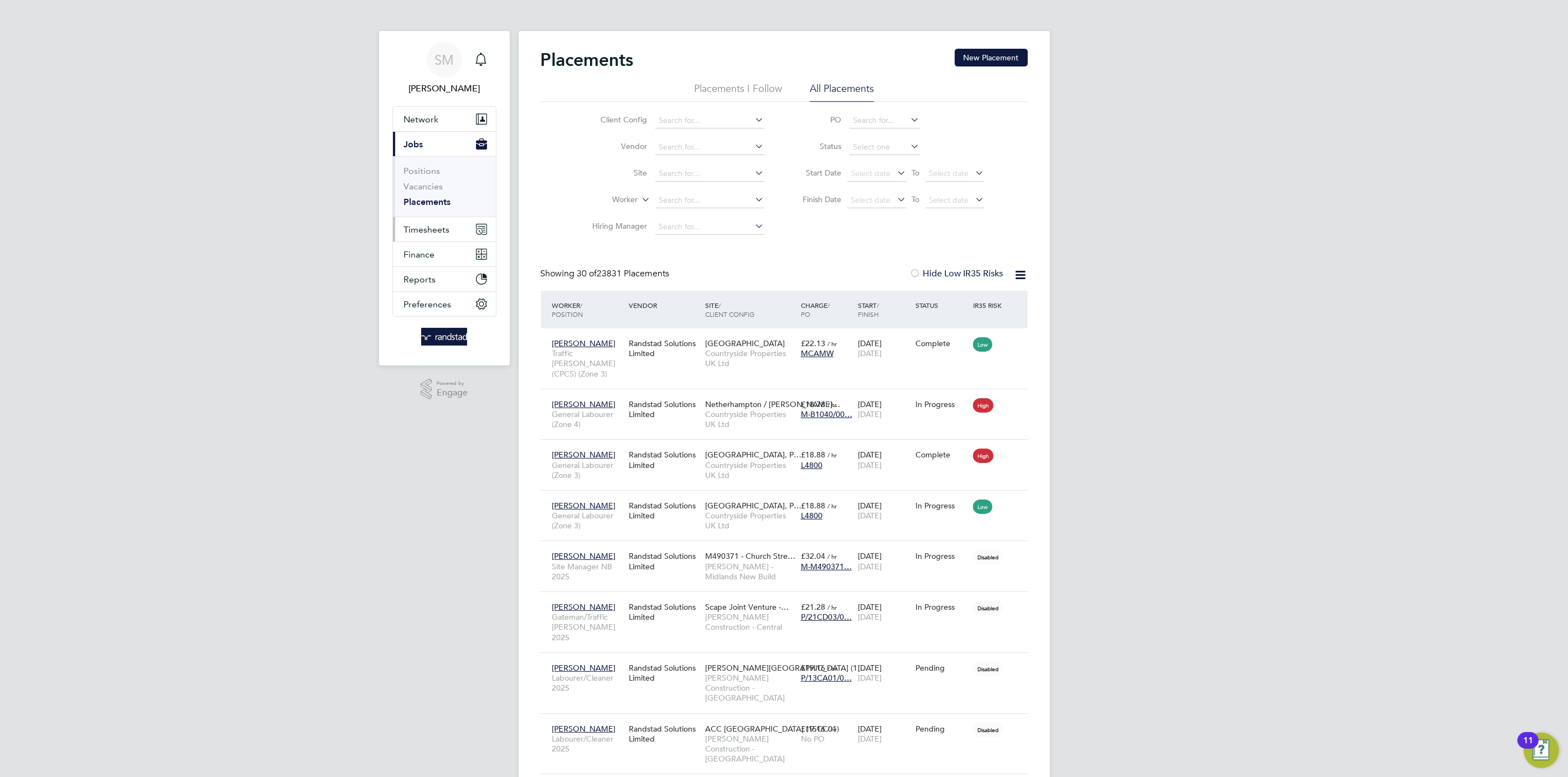
click at [428, 223] on button "Timesheets" at bounding box center [444, 229] width 103 height 24
click at [427, 192] on link "Timesheets" at bounding box center [427, 195] width 46 height 11
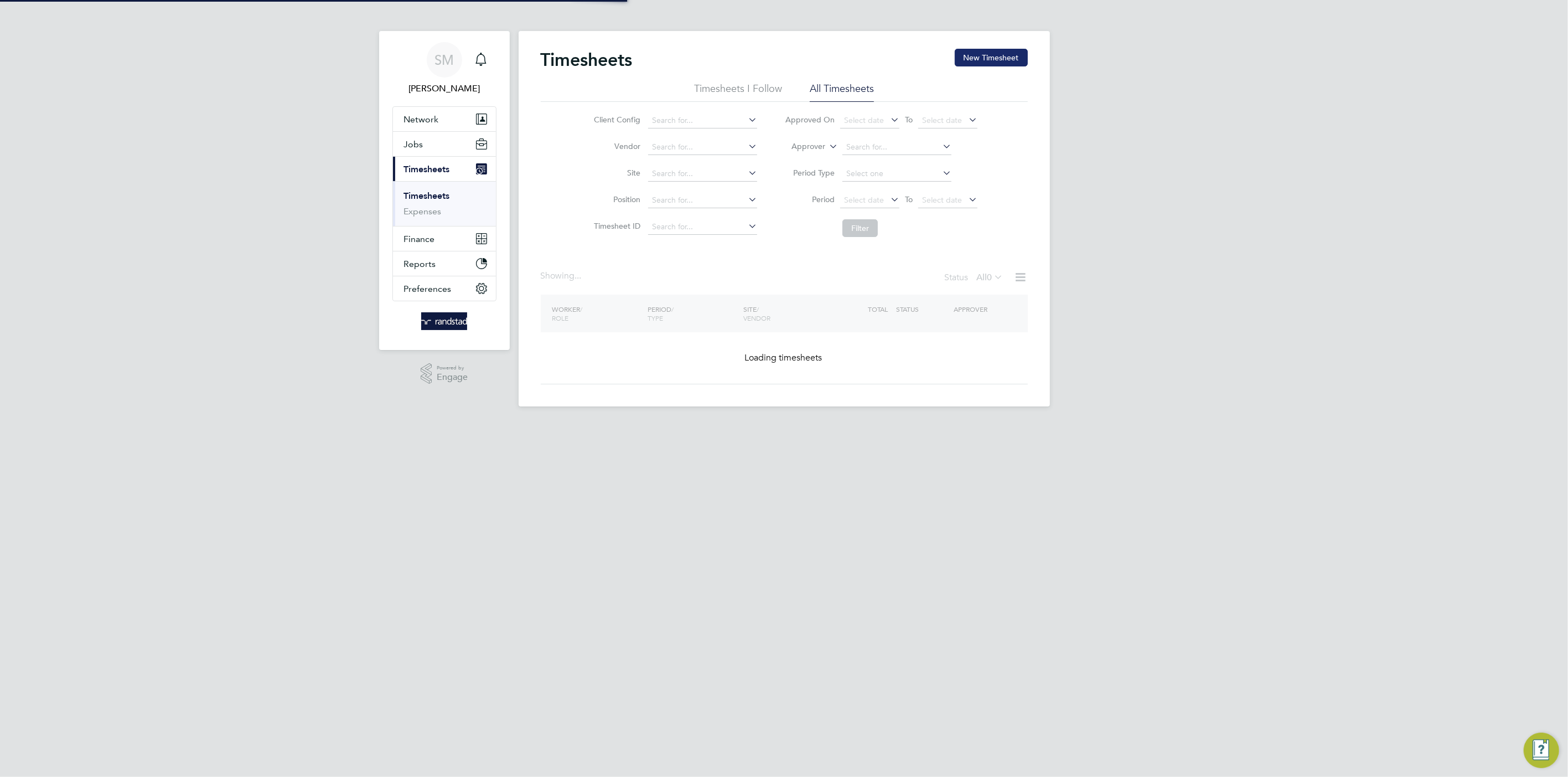
click at [998, 56] on button "New Timesheet" at bounding box center [991, 57] width 73 height 18
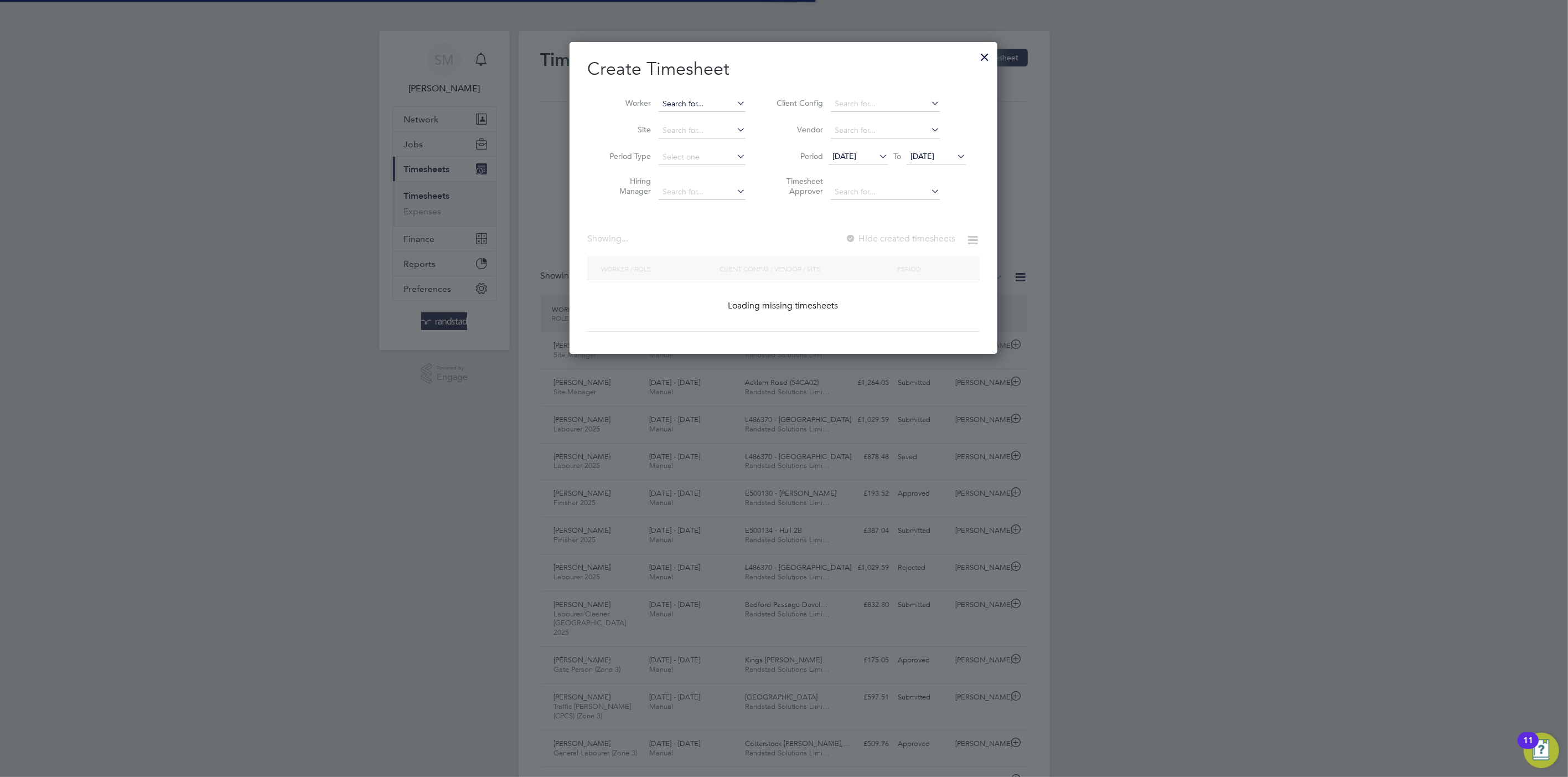
click at [691, 100] on input at bounding box center [702, 104] width 87 height 16
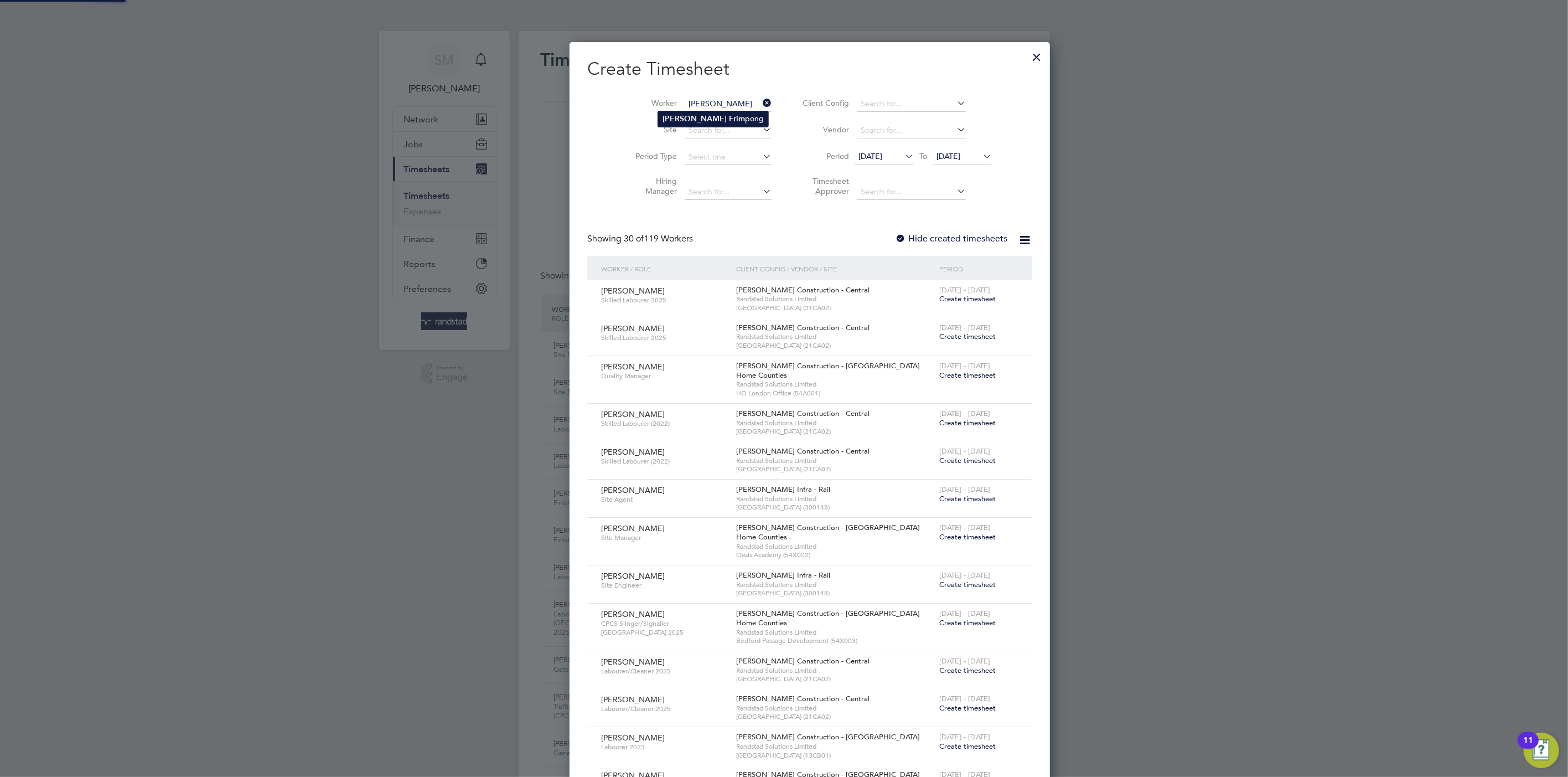
click at [729, 114] on b "Frim" at bounding box center [737, 118] width 16 height 9
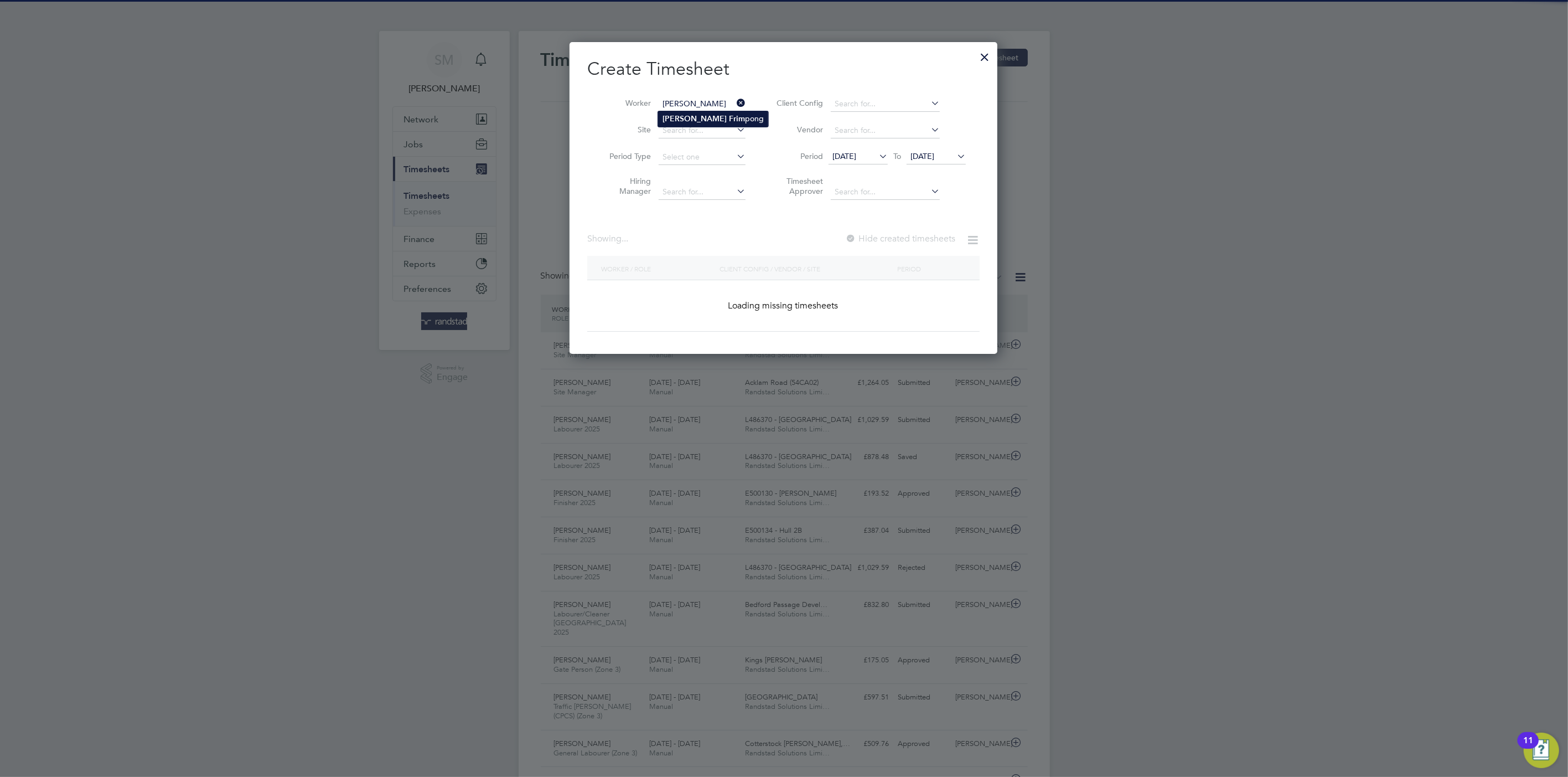
type input "[PERSON_NAME]"
click at [842, 148] on li "Period 19 Aug 2025 To 26 Aug 2025" at bounding box center [869, 157] width 220 height 27
click at [848, 152] on span "[DATE]" at bounding box center [845, 156] width 24 height 10
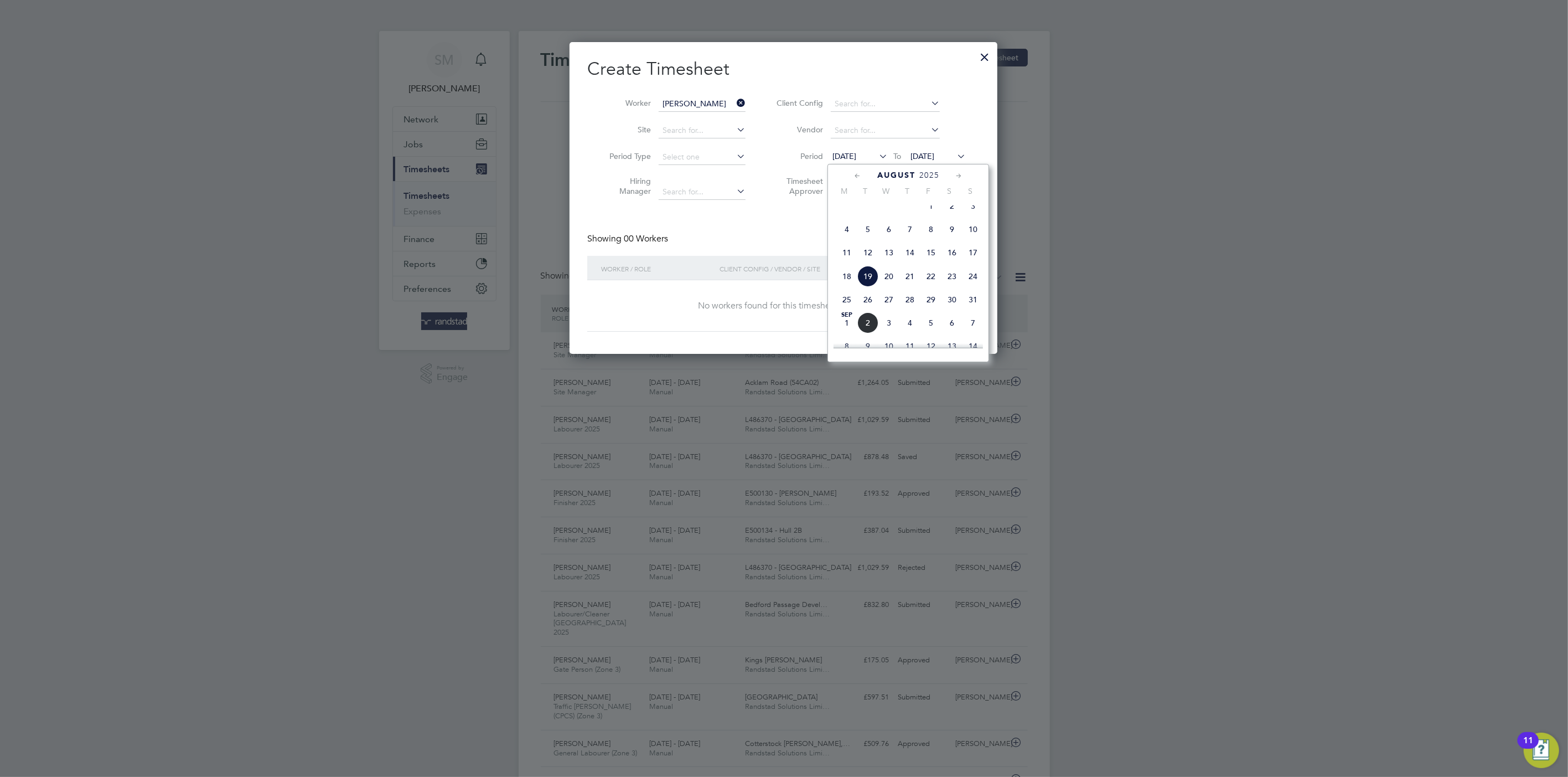
click at [872, 236] on span "5" at bounding box center [868, 229] width 21 height 21
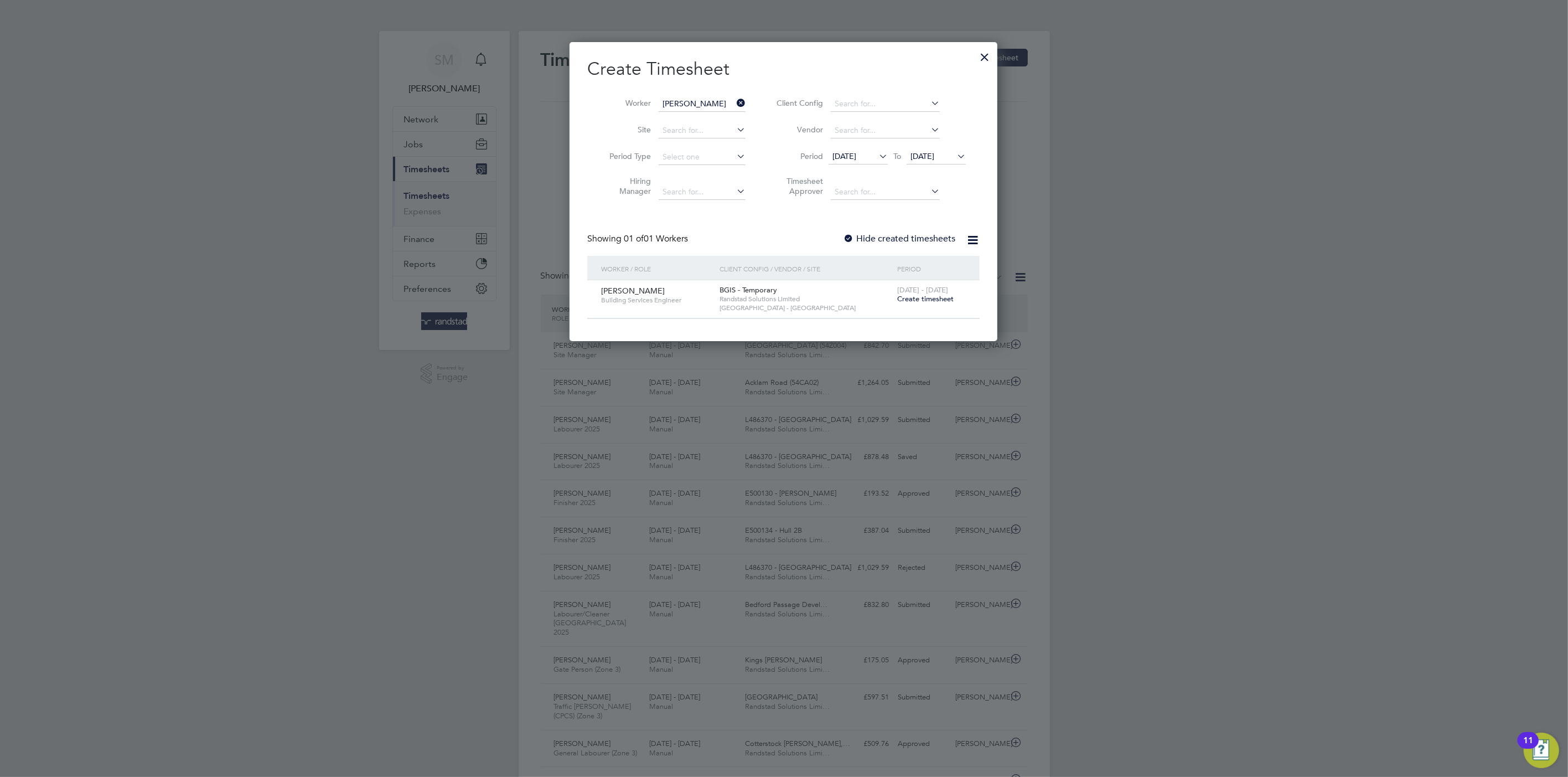
click at [939, 301] on span "Create timesheet" at bounding box center [926, 298] width 57 height 9
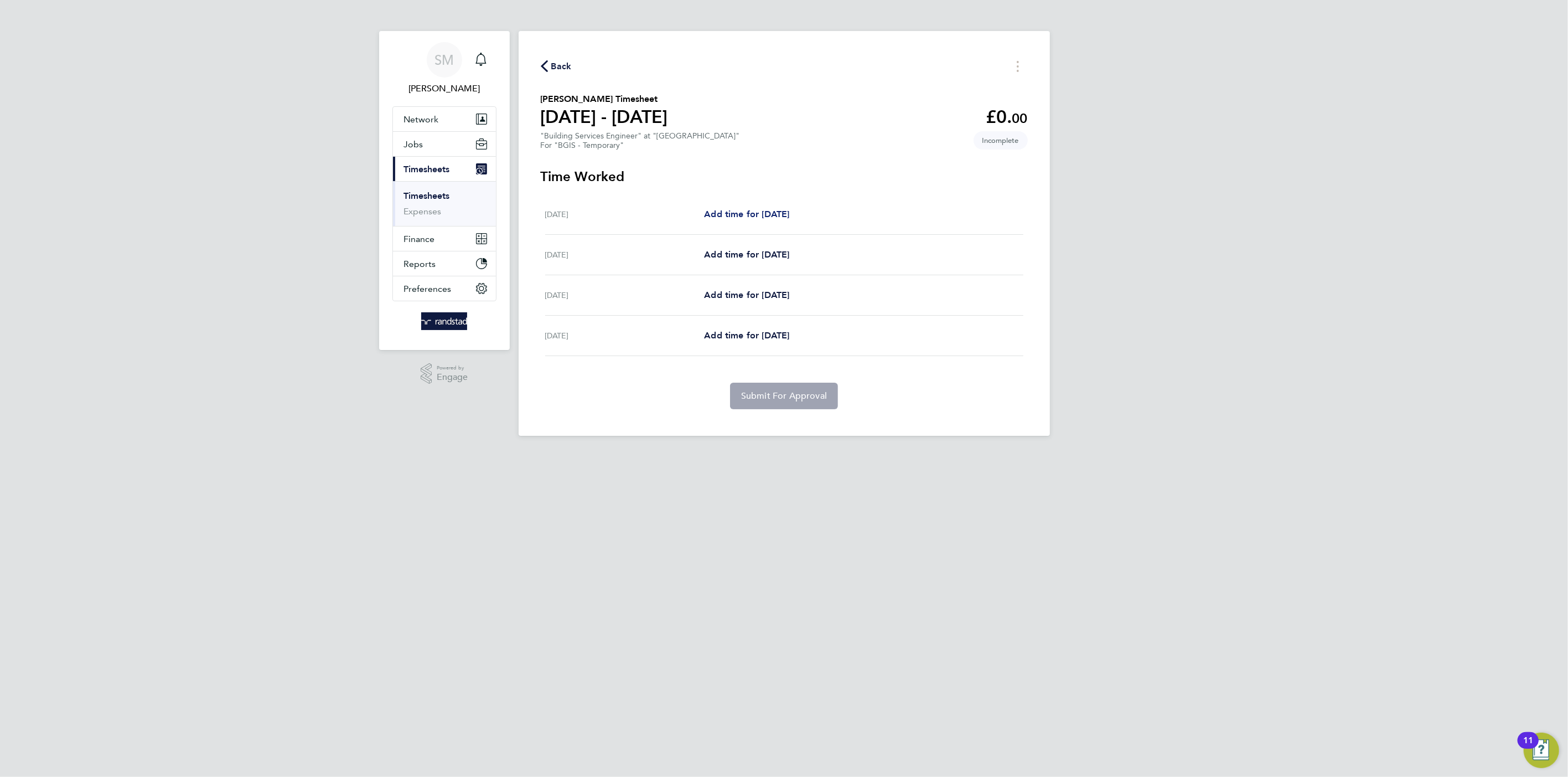
click at [754, 215] on span "Add time for Tue 05 Aug" at bounding box center [746, 214] width 85 height 11
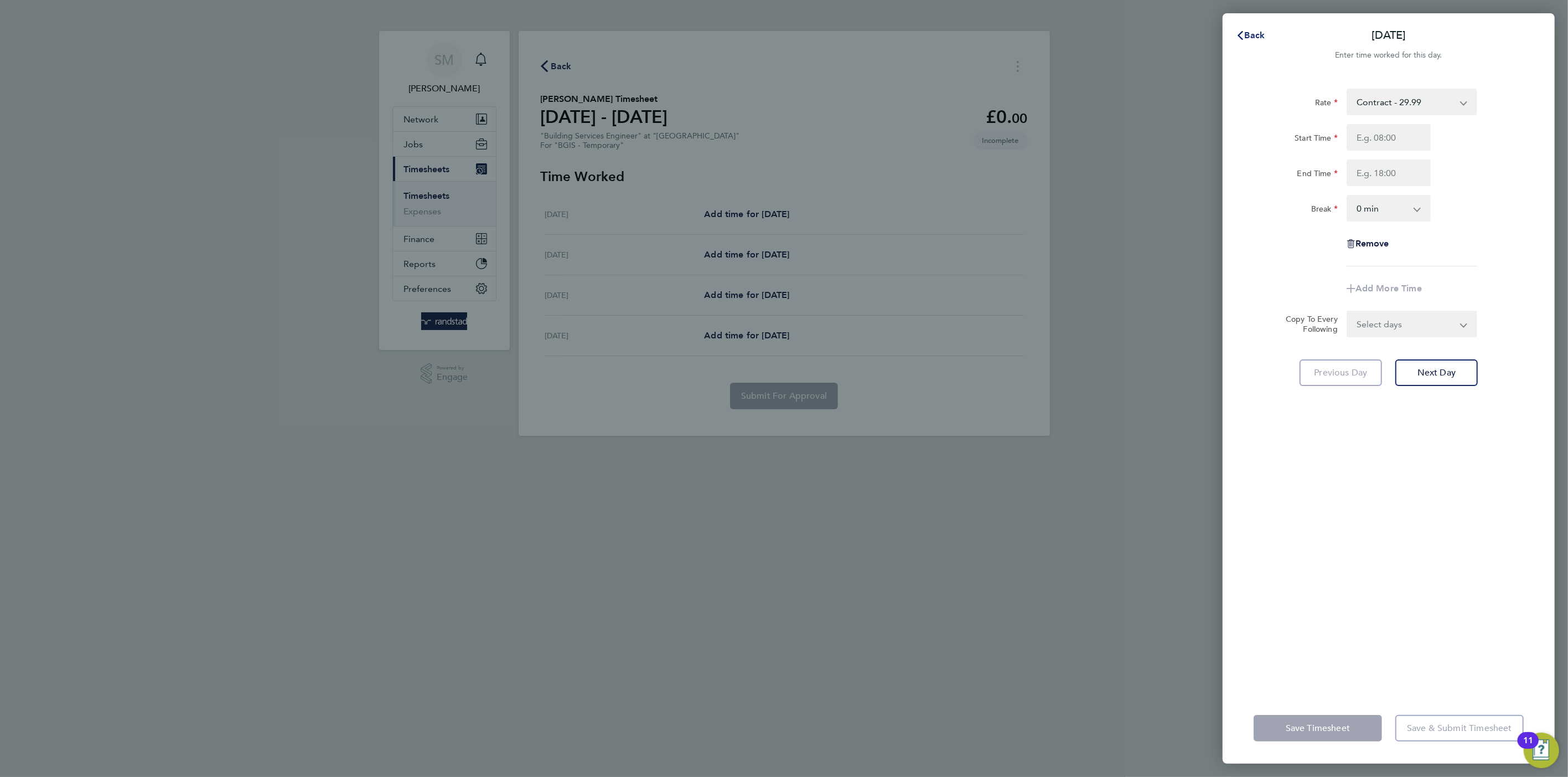
click at [1251, 27] on button "Back" at bounding box center [1250, 35] width 52 height 22
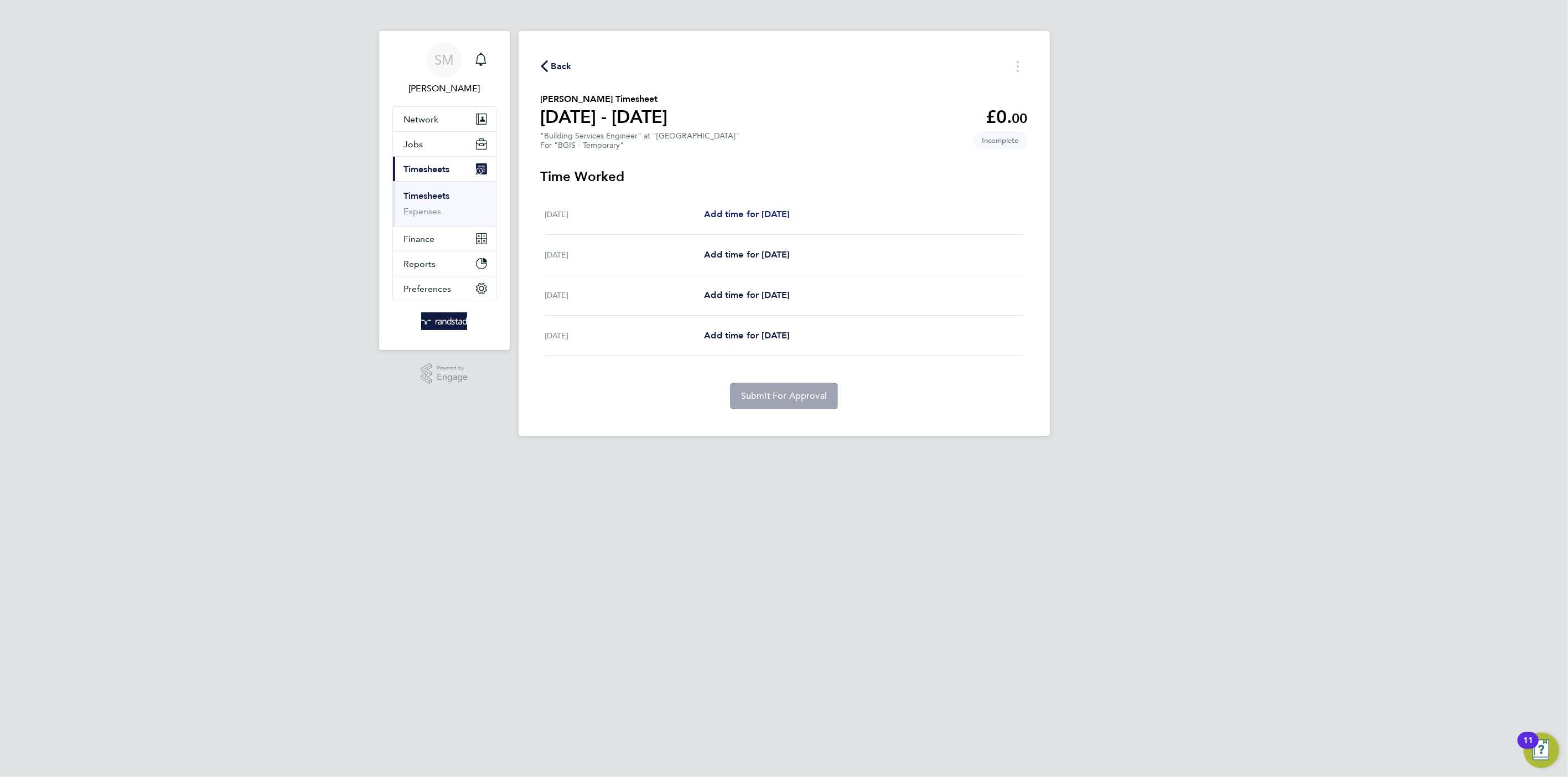
click at [721, 209] on span "Add time for Tue 05 Aug" at bounding box center [746, 214] width 85 height 11
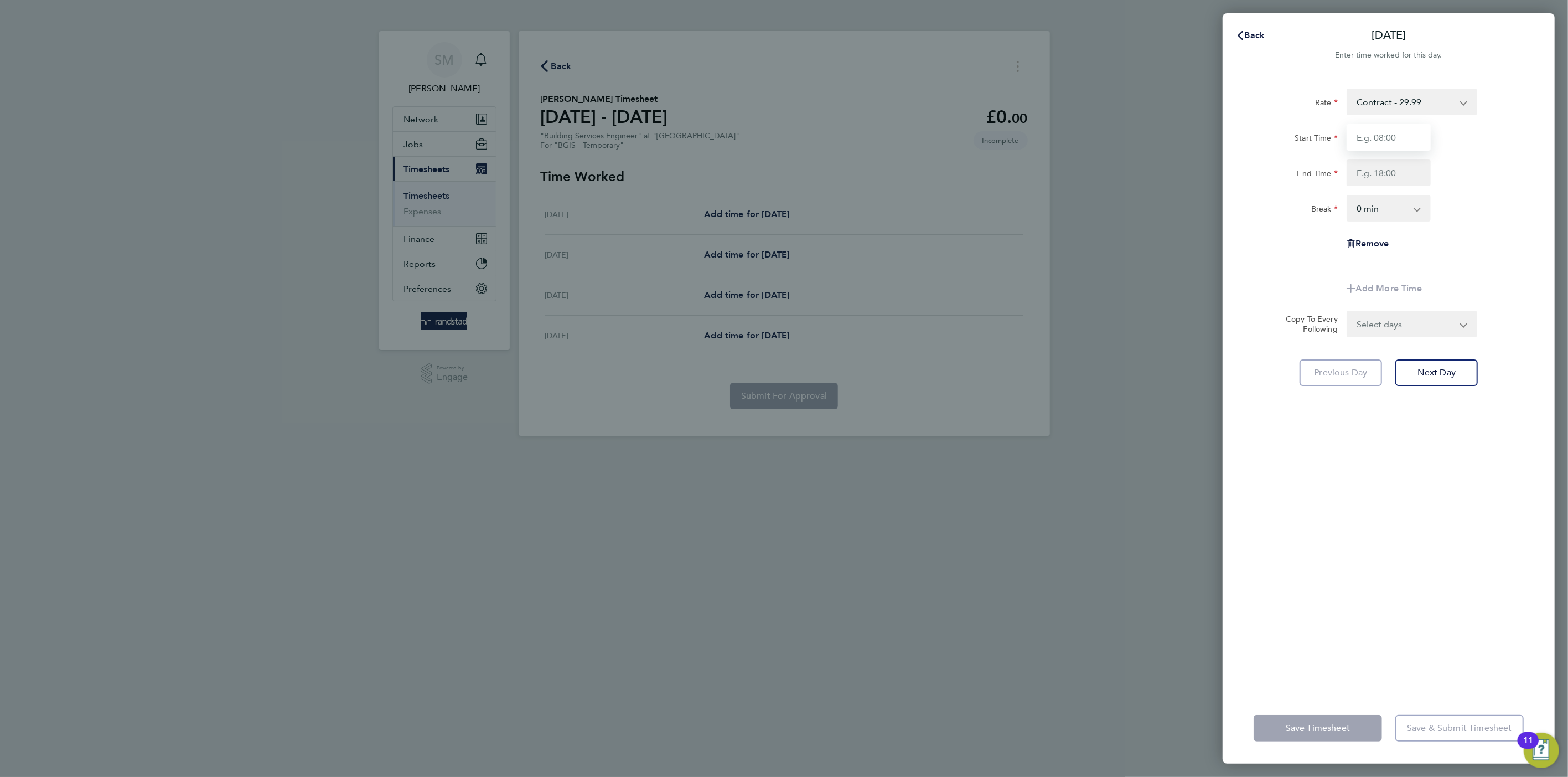
click at [1377, 137] on input "Start Time" at bounding box center [1389, 137] width 84 height 27
type input "08:00"
click at [1368, 179] on input "End Time" at bounding box center [1389, 173] width 84 height 27
type input "17:00"
click at [1378, 208] on select "0 min 15 min 30 min 45 min 60 min 75 min 90 min" at bounding box center [1382, 208] width 69 height 24
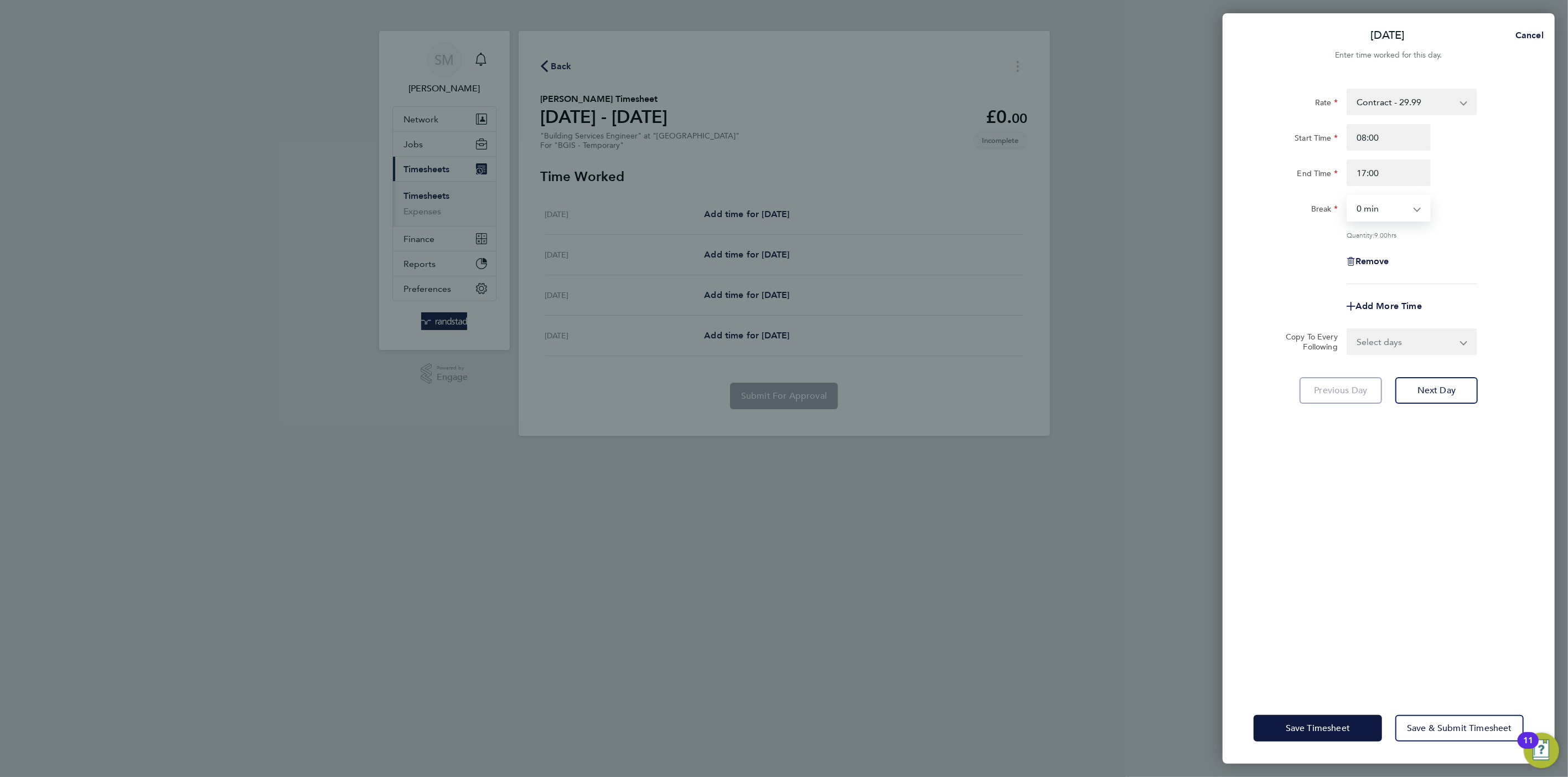
select select "60"
click at [1348, 196] on select "0 min 15 min 30 min 45 min 60 min 75 min 90 min" at bounding box center [1382, 208] width 69 height 24
click at [1393, 334] on select "Select days Day Wednesday Thursday Friday" at bounding box center [1406, 342] width 116 height 24
select select "DAY"
click at [1348, 330] on select "Select days Day Wednesday Thursday Friday" at bounding box center [1406, 342] width 116 height 24
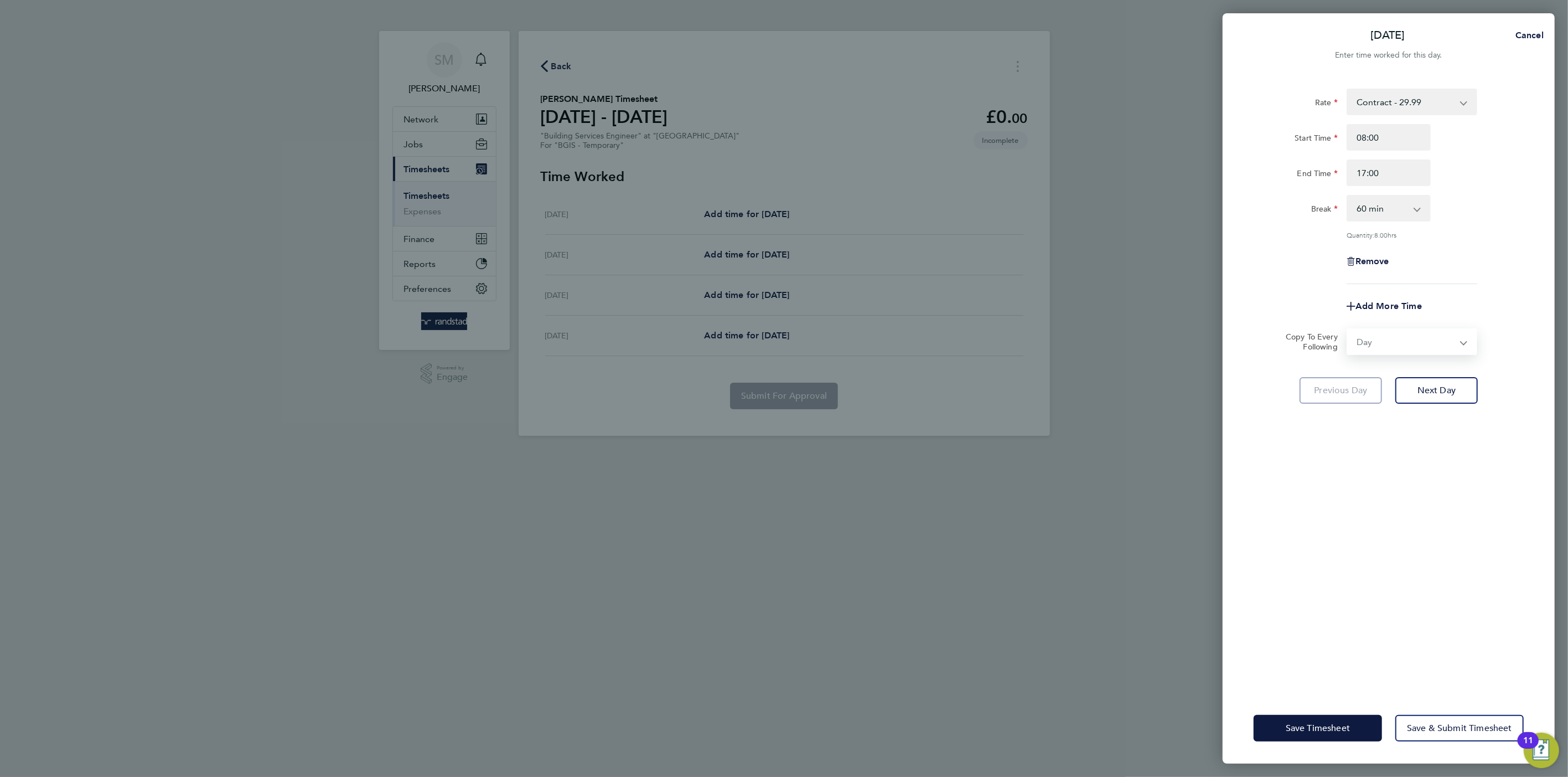
select select "2025-08-08"
click at [1317, 716] on button "Save Timesheet" at bounding box center [1318, 728] width 129 height 27
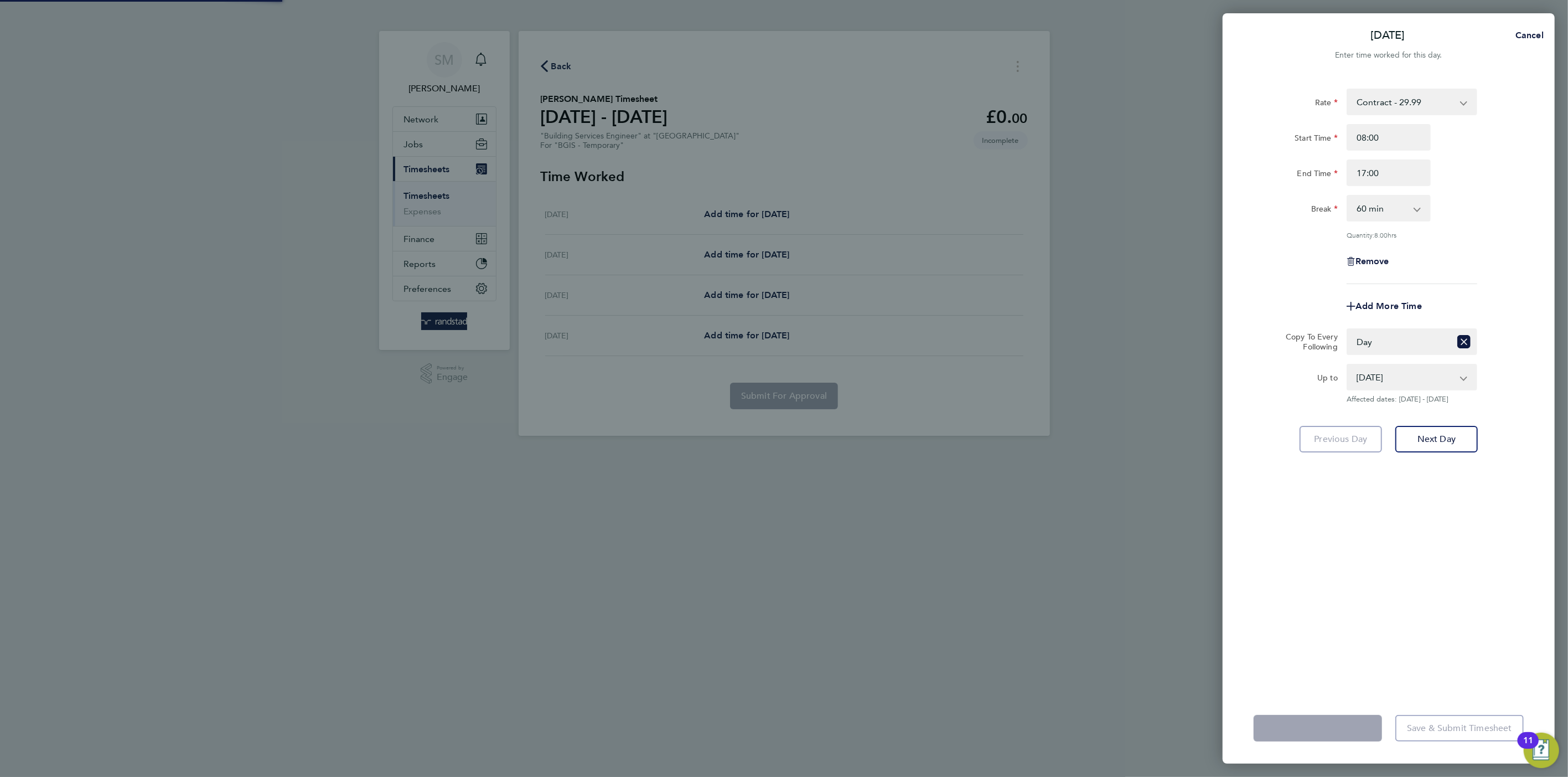
click at [1320, 725] on app-form-button "Save Timesheet Loading" at bounding box center [1321, 728] width 135 height 27
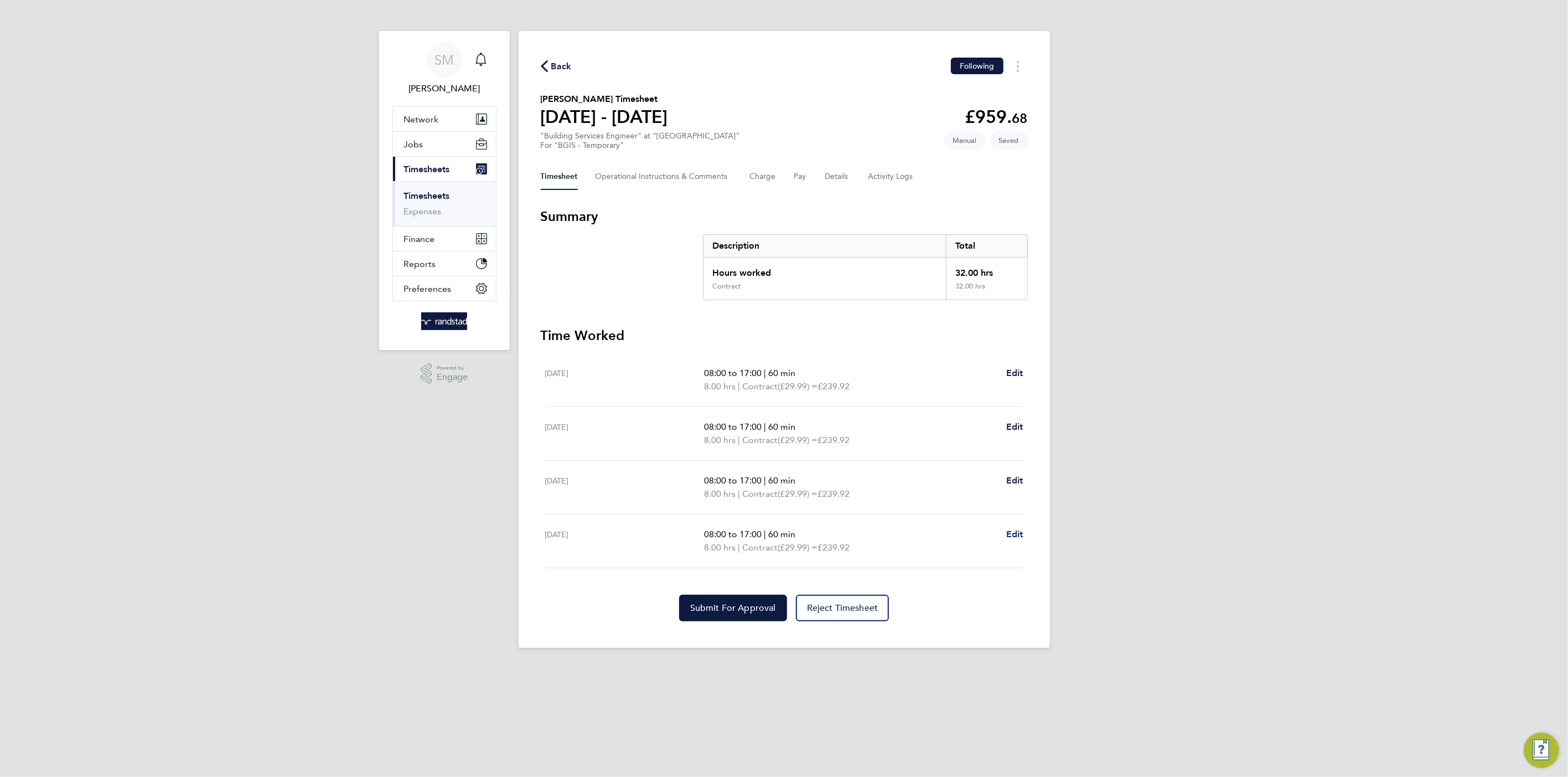
click at [1014, 536] on span "Edit" at bounding box center [1015, 534] width 17 height 11
select select "60"
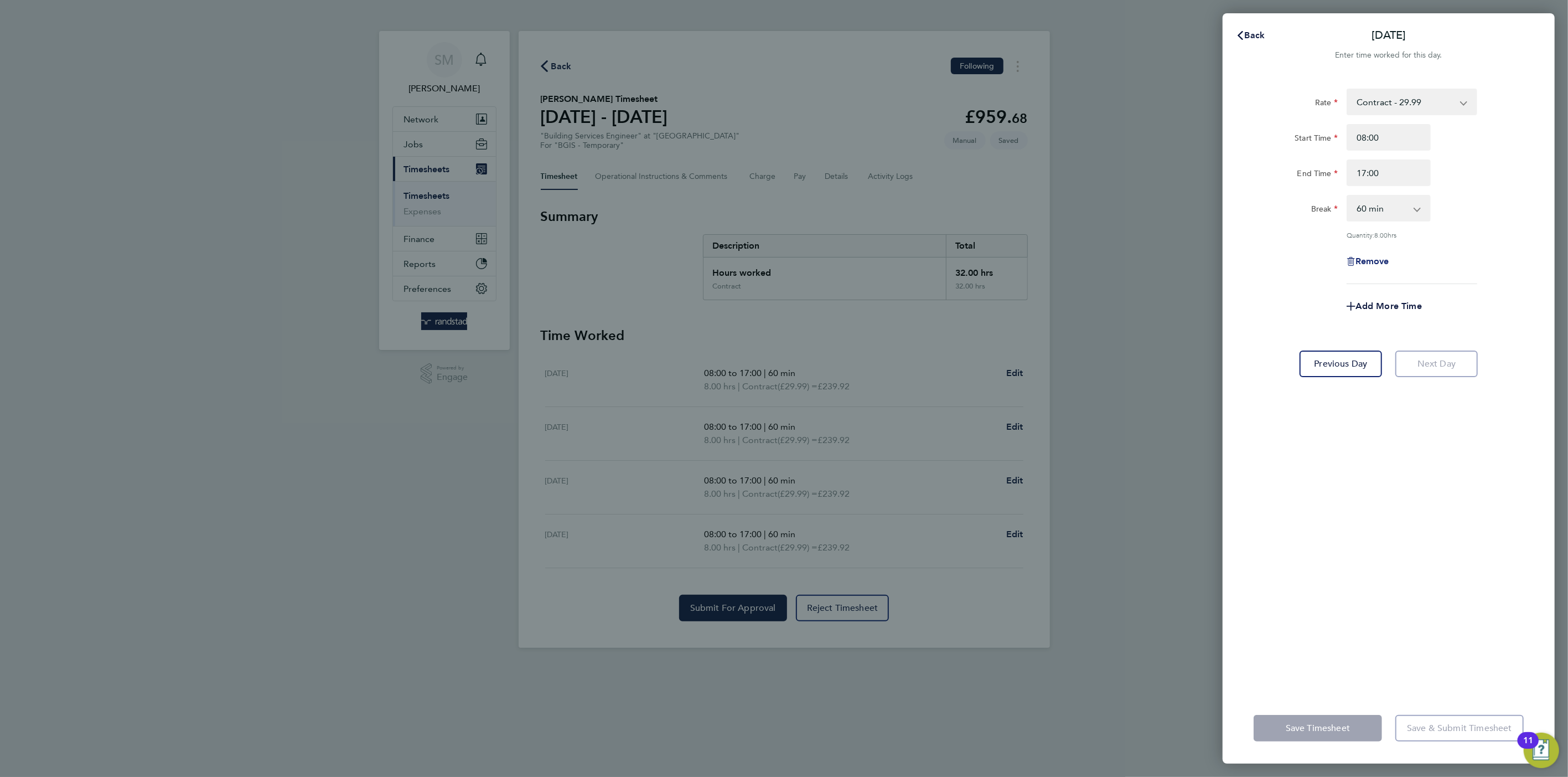
click at [1368, 258] on span "Remove" at bounding box center [1373, 260] width 34 height 11
select select "null"
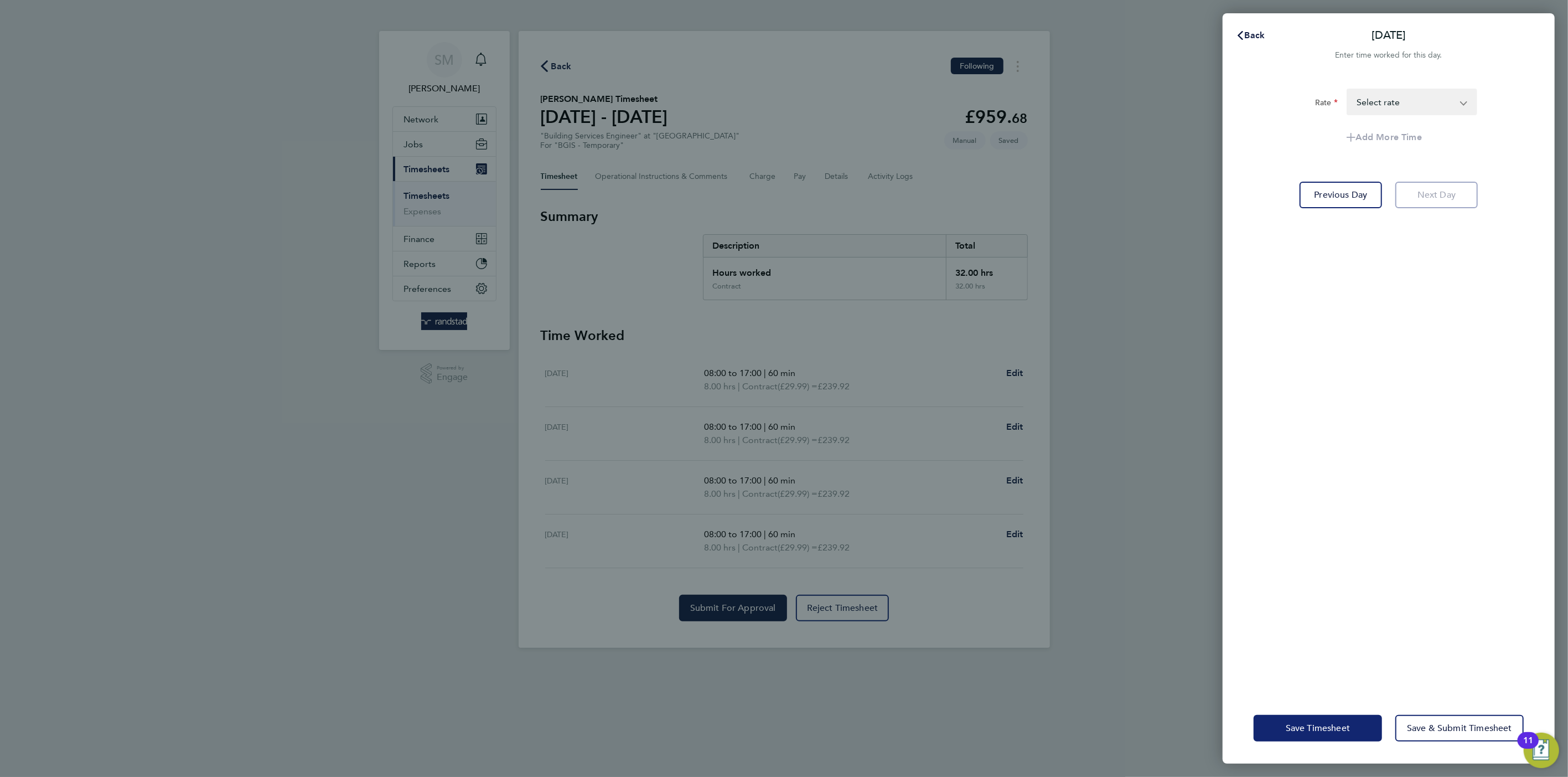
click at [1334, 720] on button "Save Timesheet" at bounding box center [1318, 728] width 129 height 27
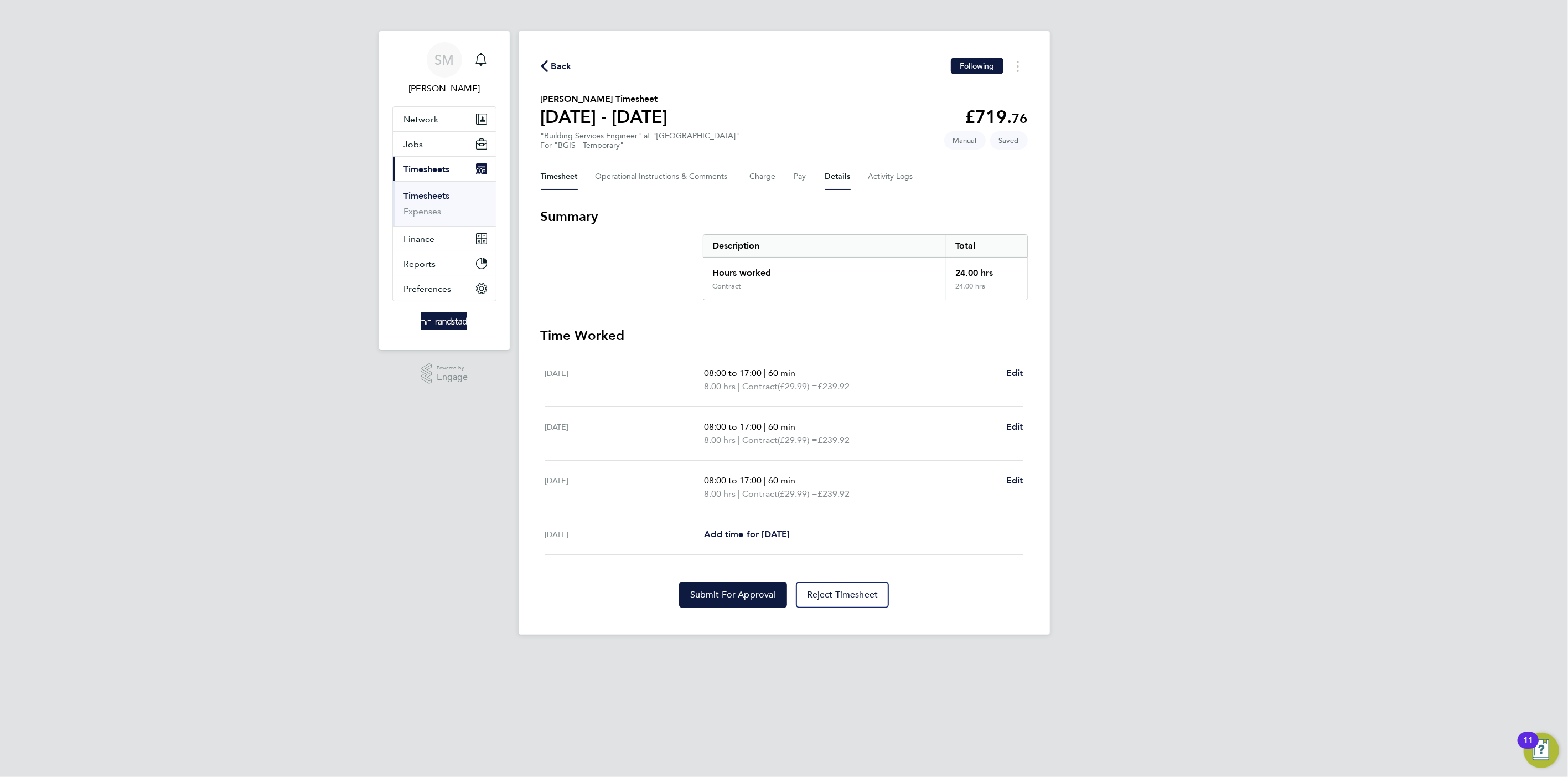
click at [834, 178] on button "Details" at bounding box center [838, 177] width 25 height 27
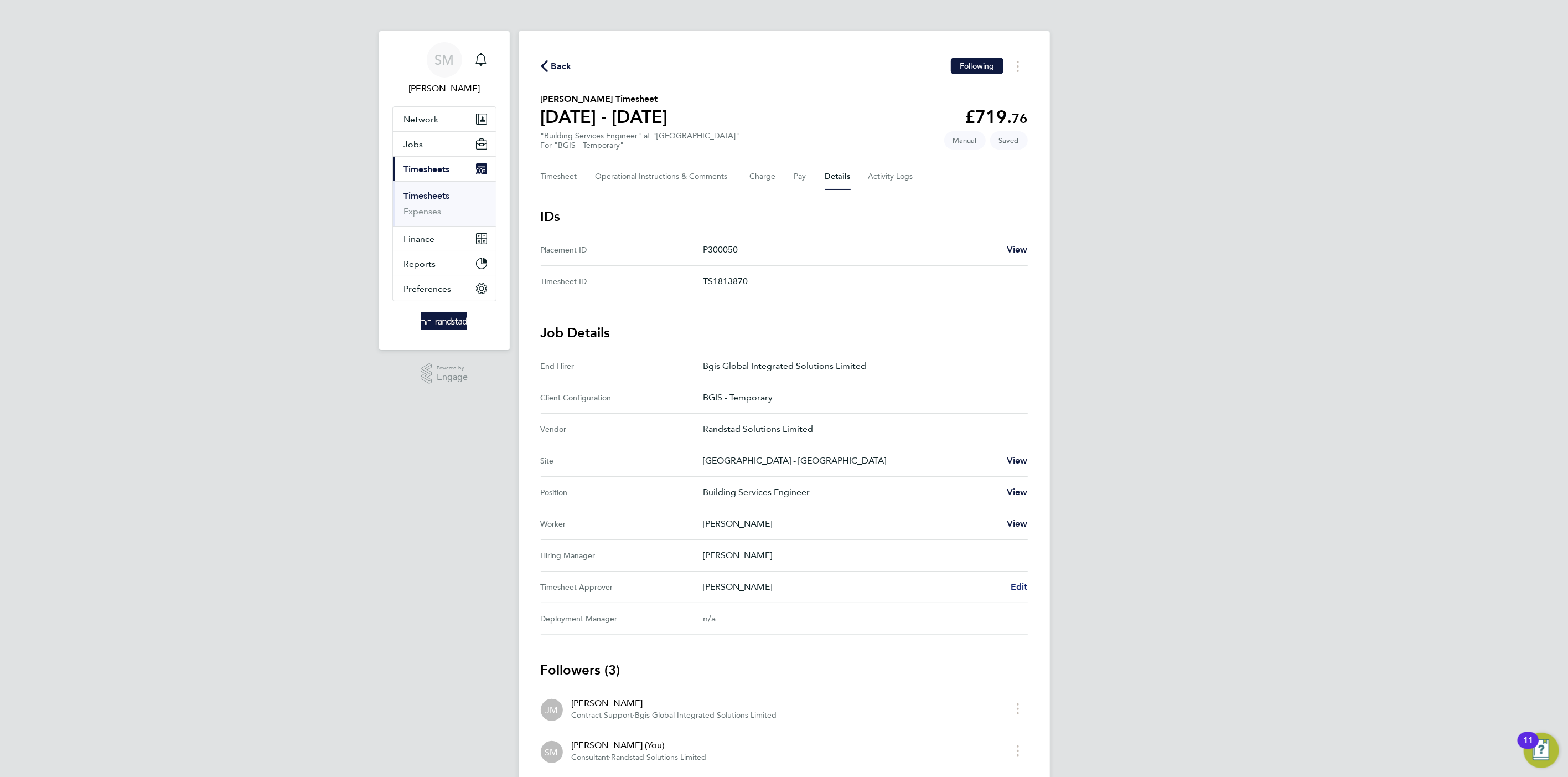
click at [1024, 585] on span "Edit" at bounding box center [1020, 586] width 17 height 11
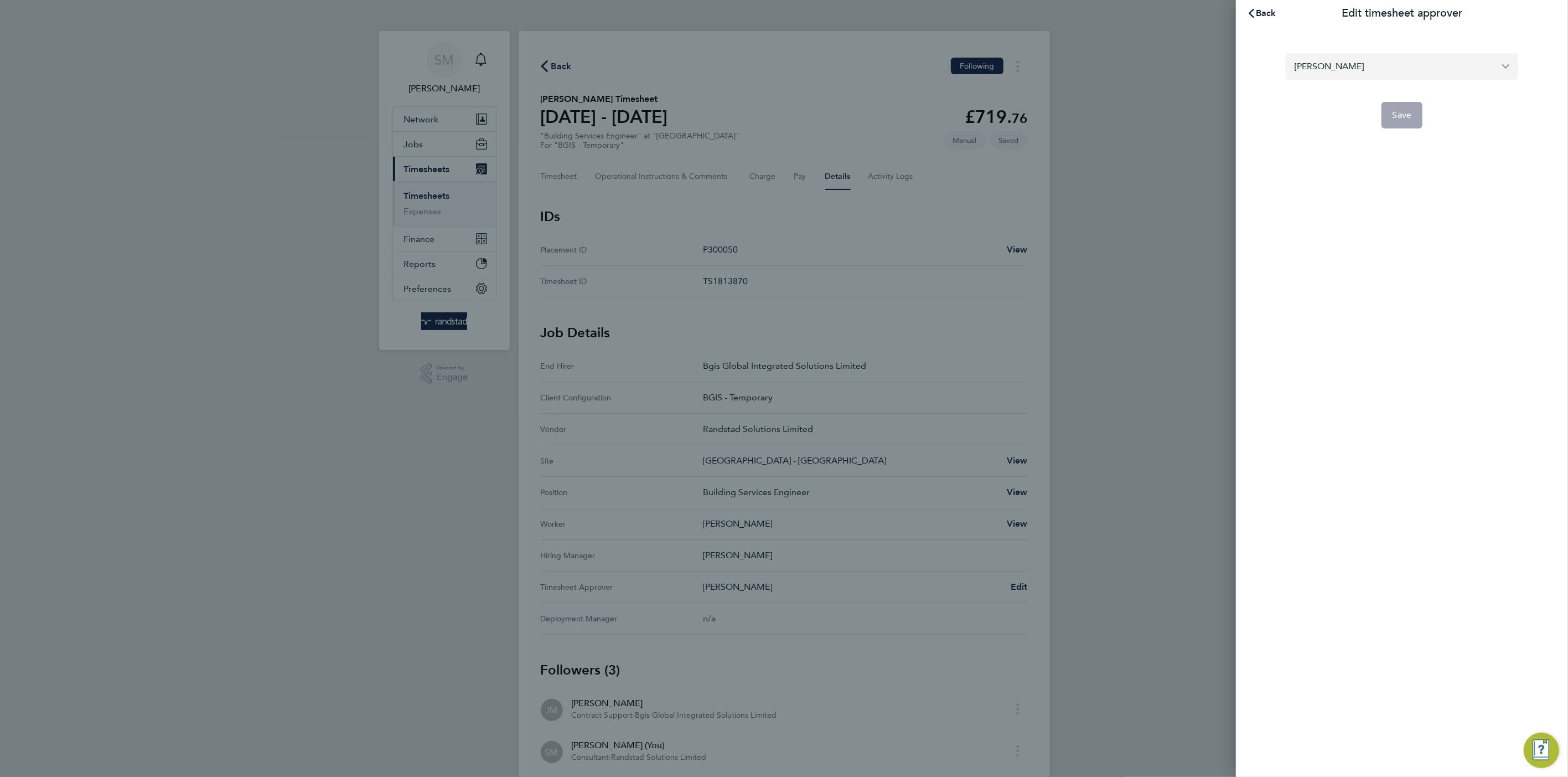
click at [1375, 61] on input "[PERSON_NAME]" at bounding box center [1402, 66] width 233 height 26
click at [1368, 91] on li "[PERSON_NAME]" at bounding box center [1402, 93] width 233 height 27
type input "[PERSON_NAME]"
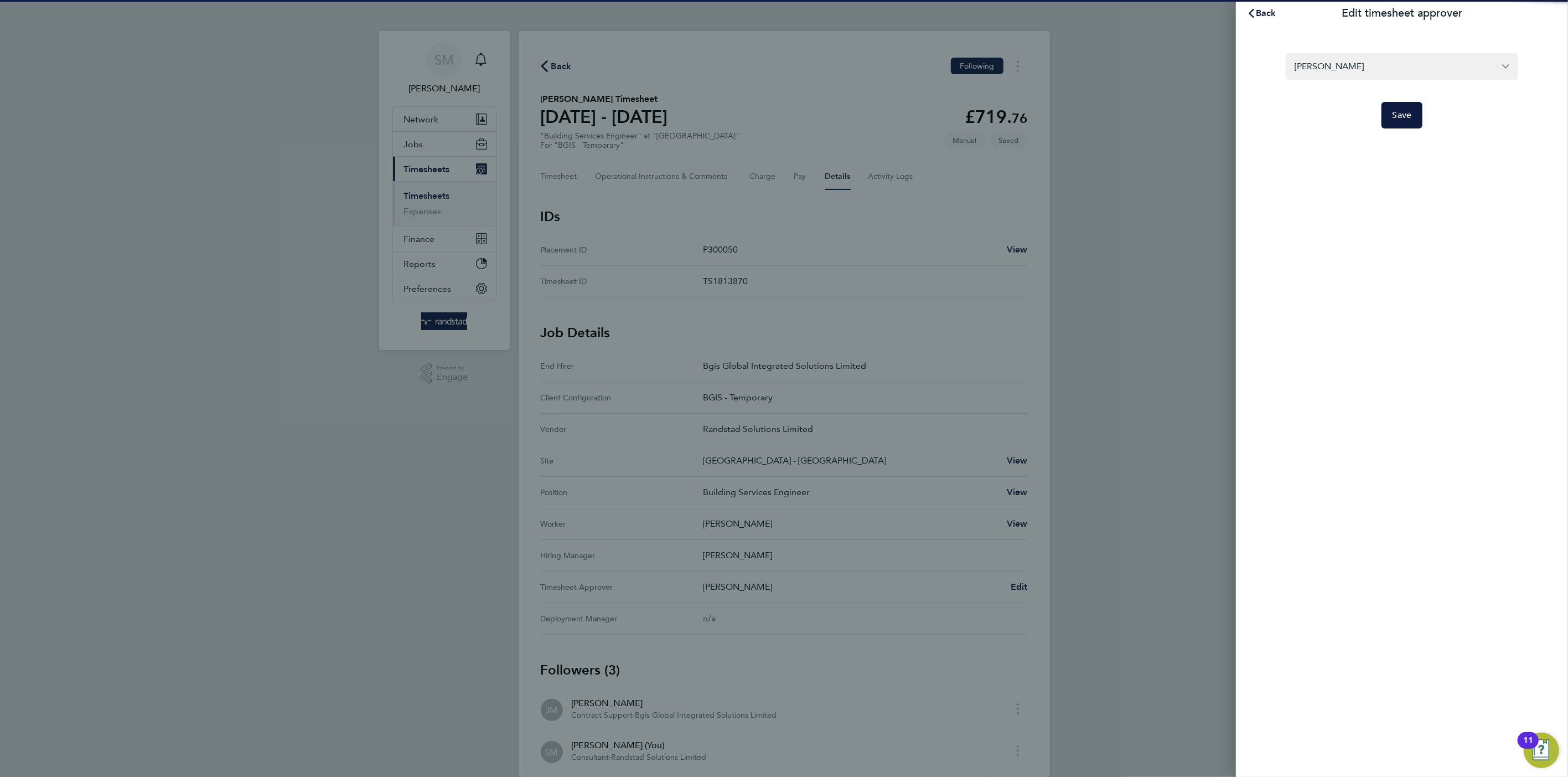
click at [1397, 132] on div "Kyriacos Savva Save" at bounding box center [1402, 84] width 332 height 115
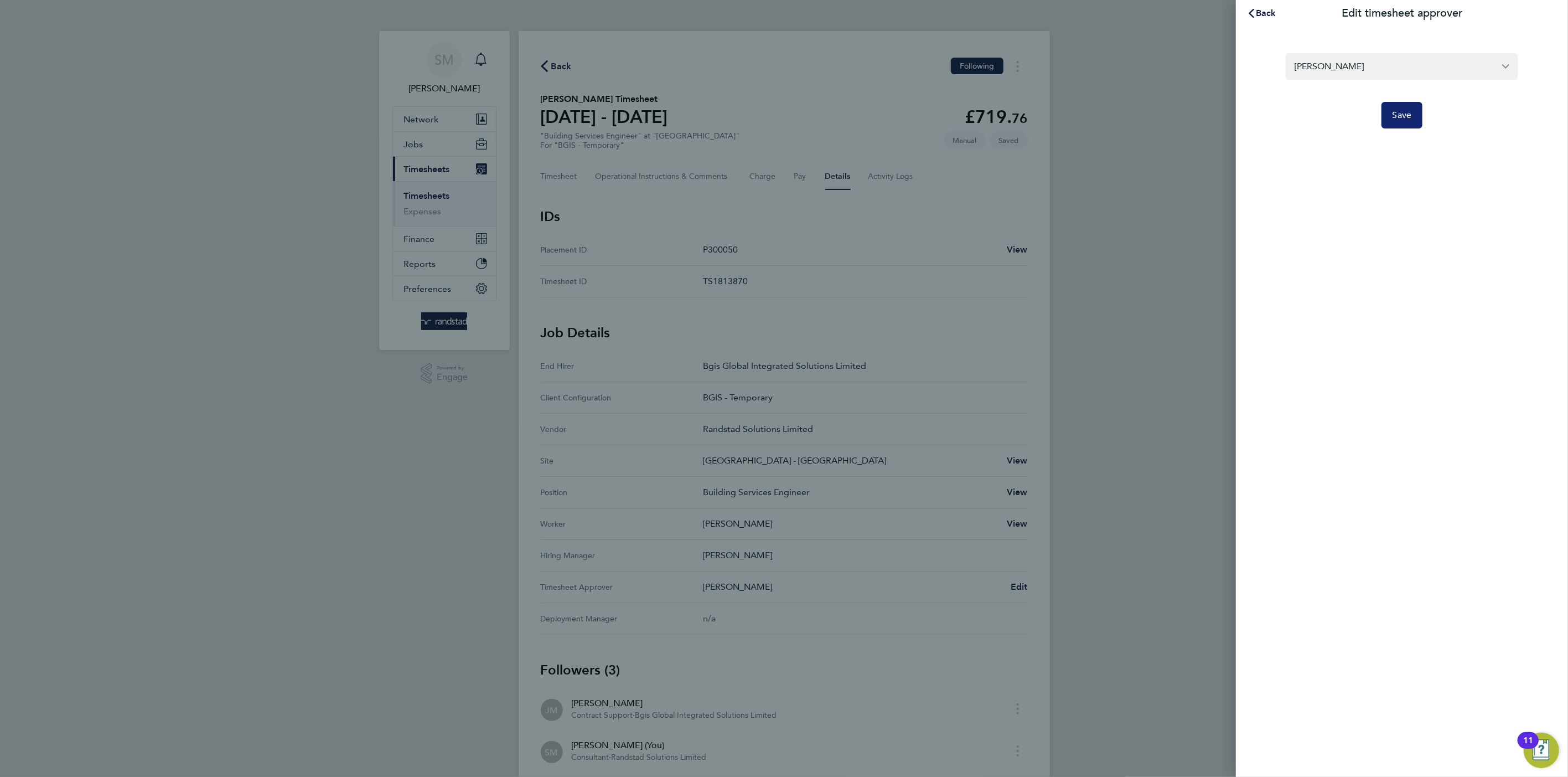
click at [1410, 118] on span "Save" at bounding box center [1402, 115] width 19 height 11
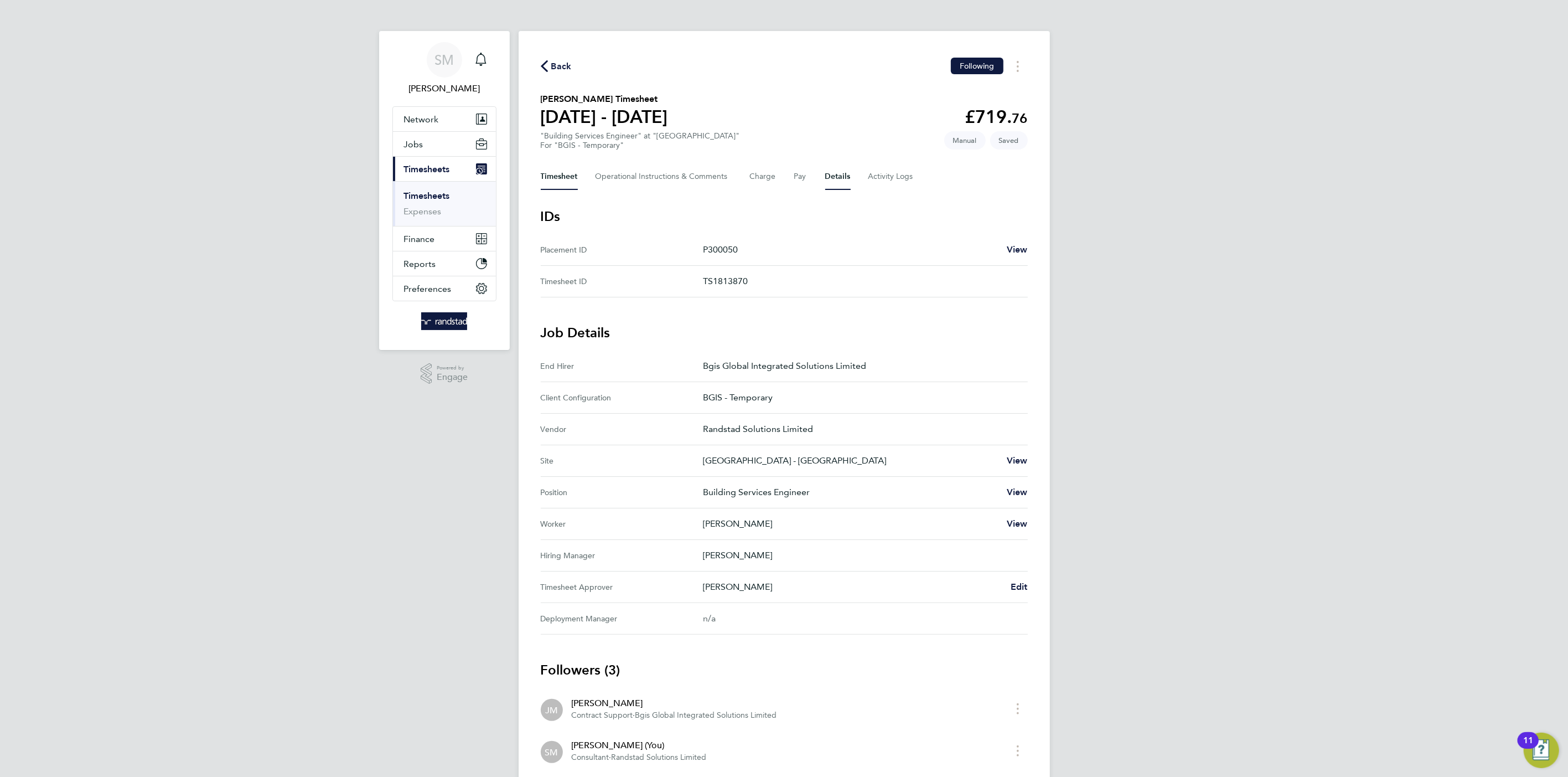
click at [563, 172] on button "Timesheet" at bounding box center [559, 177] width 37 height 27
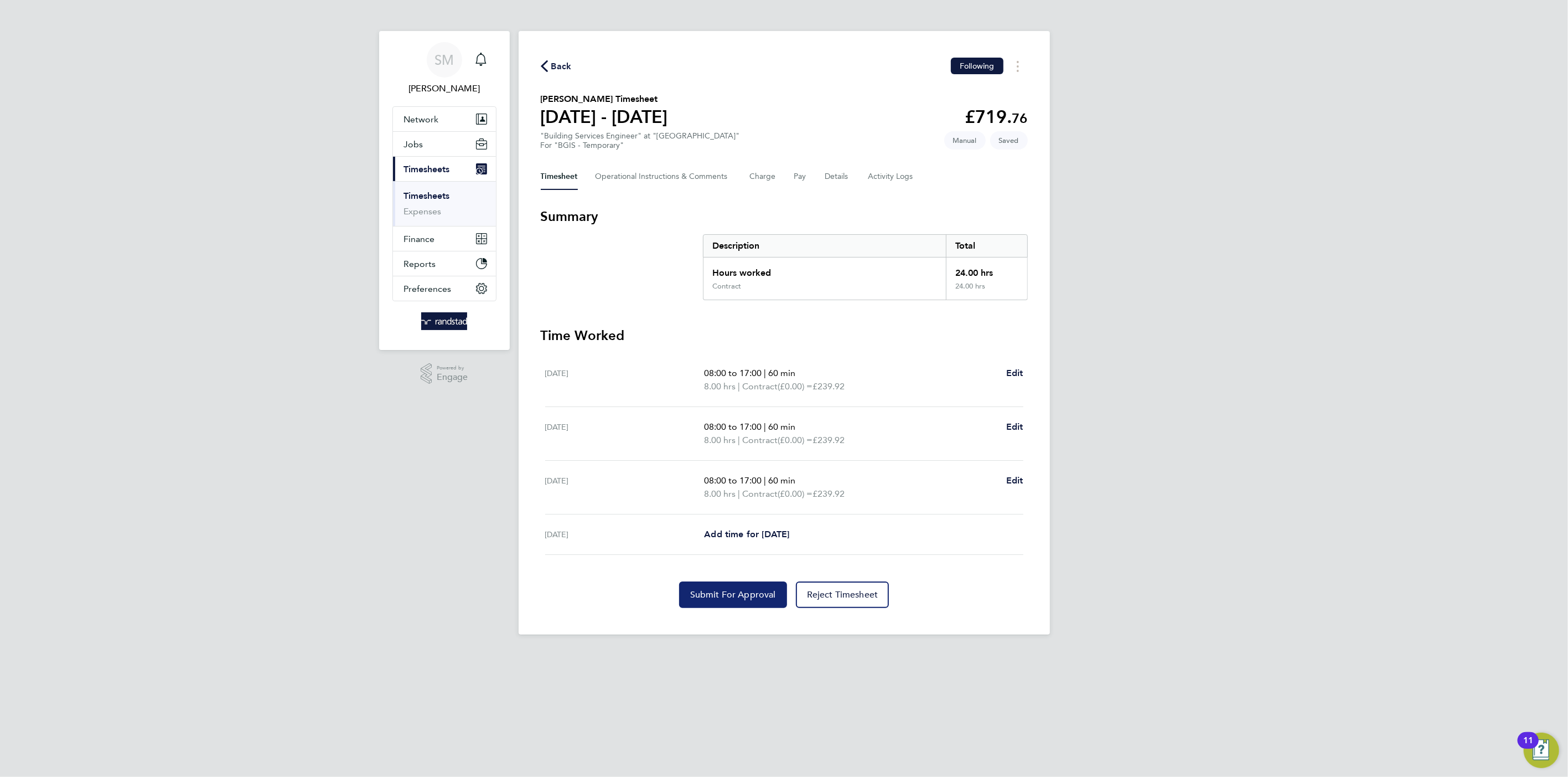
click at [756, 594] on span "Submit For Approval" at bounding box center [733, 594] width 86 height 11
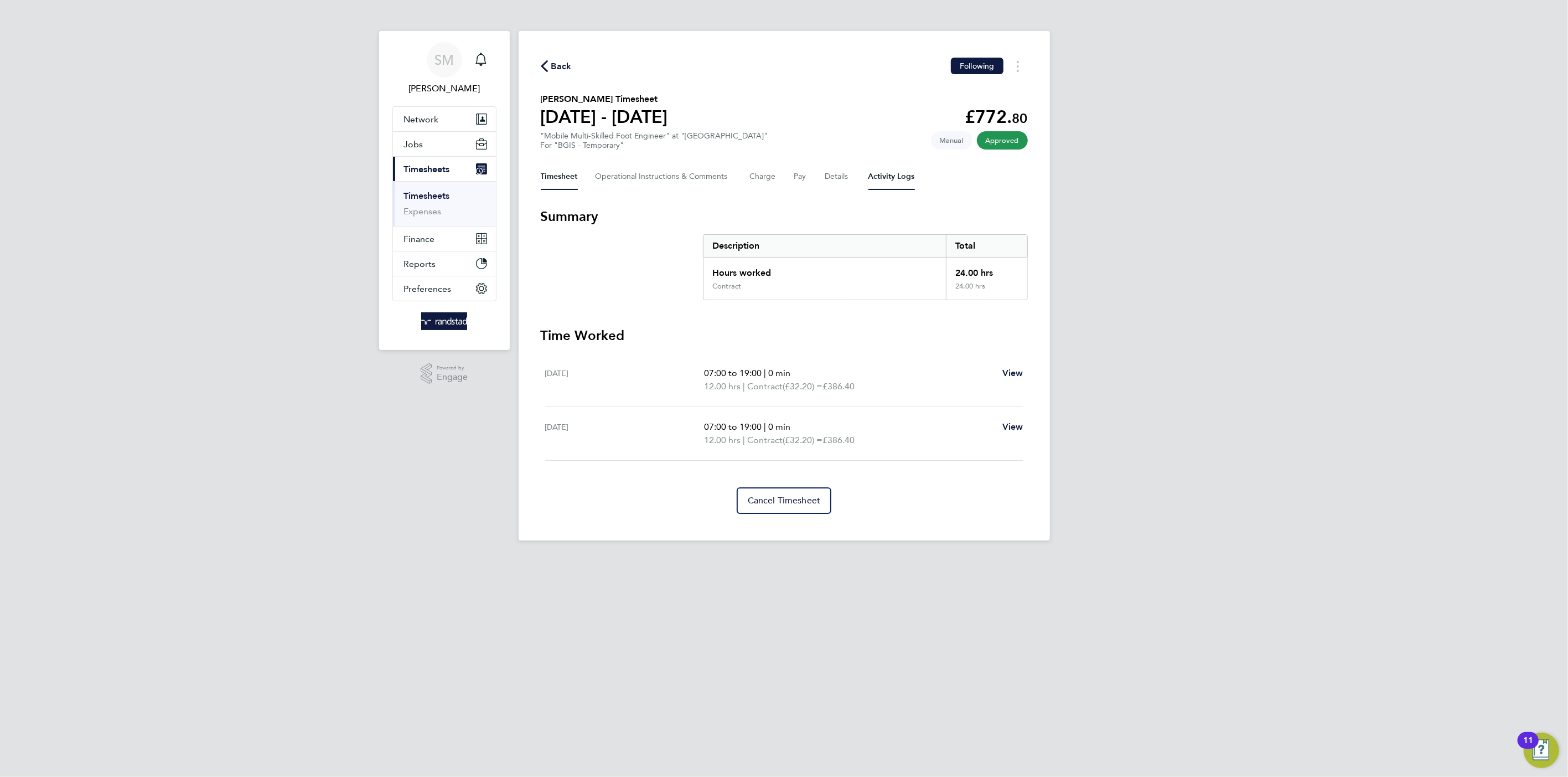
click at [889, 168] on Logs-tab "Activity Logs" at bounding box center [892, 177] width 47 height 27
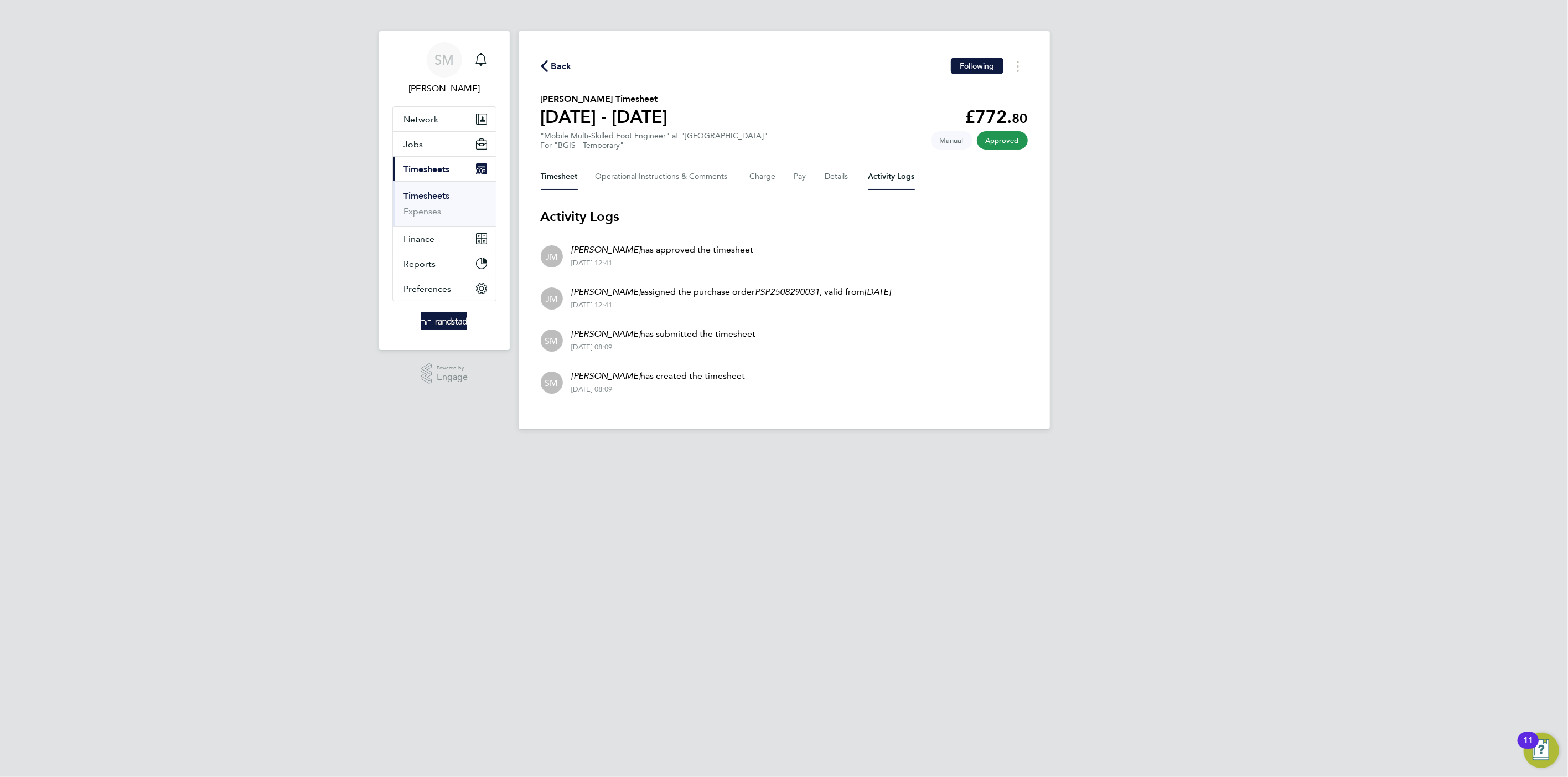
click at [563, 172] on button "Timesheet" at bounding box center [559, 177] width 37 height 27
